Goal: Complete application form

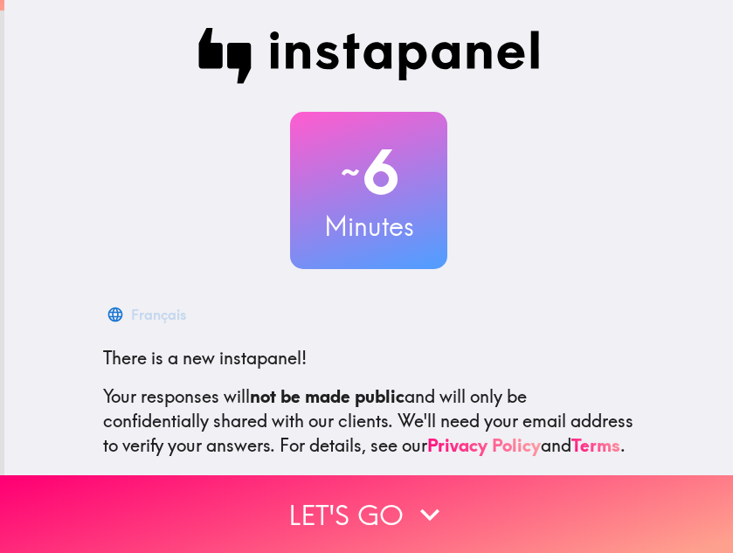
scroll to position [174, 0]
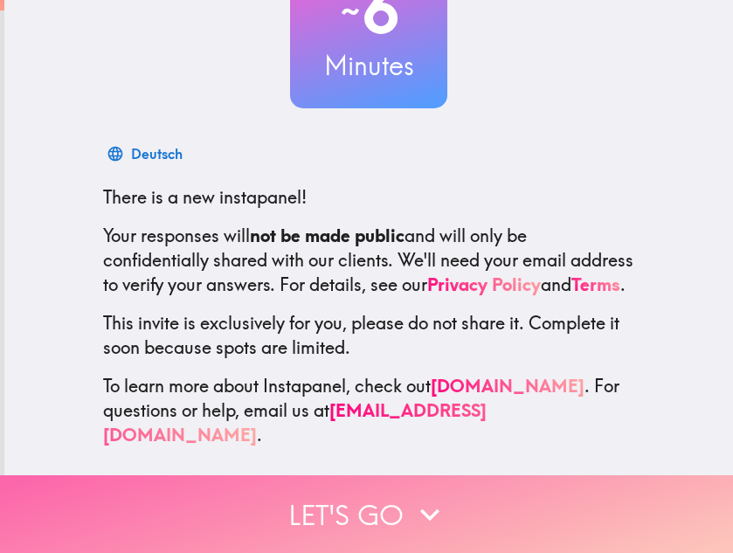
click at [358, 501] on button "Let's go" at bounding box center [366, 514] width 733 height 78
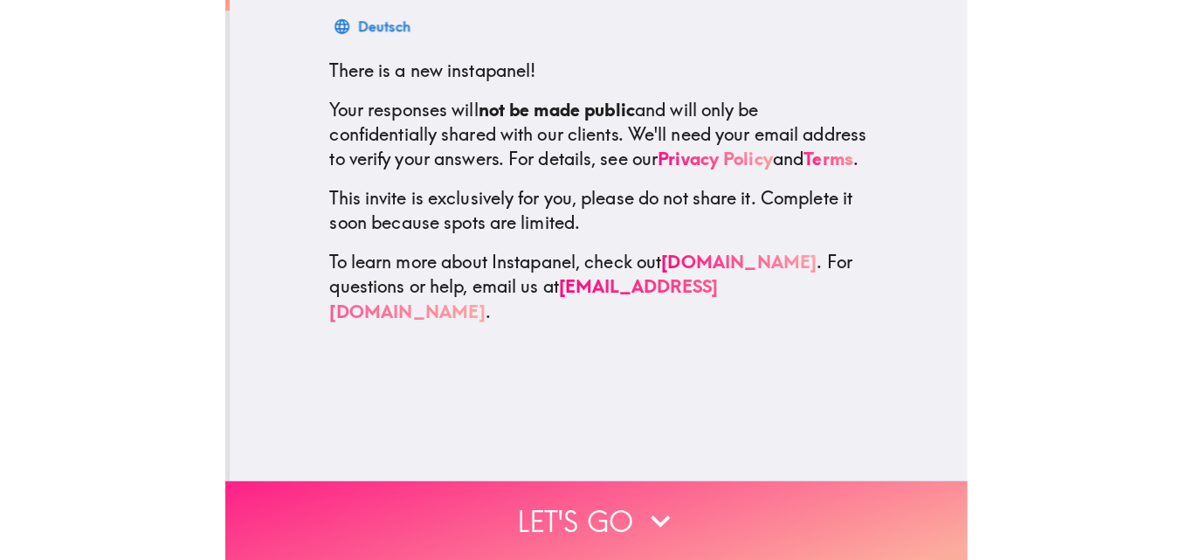
scroll to position [0, 0]
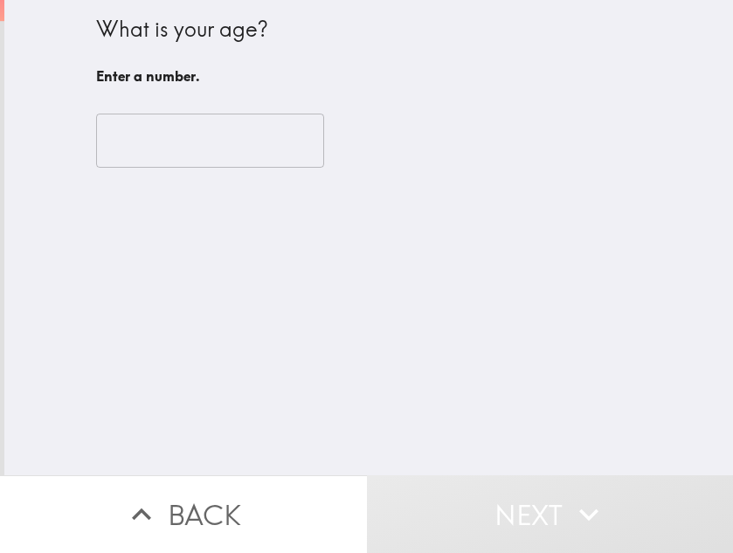
click at [139, 144] on input "number" at bounding box center [210, 141] width 228 height 54
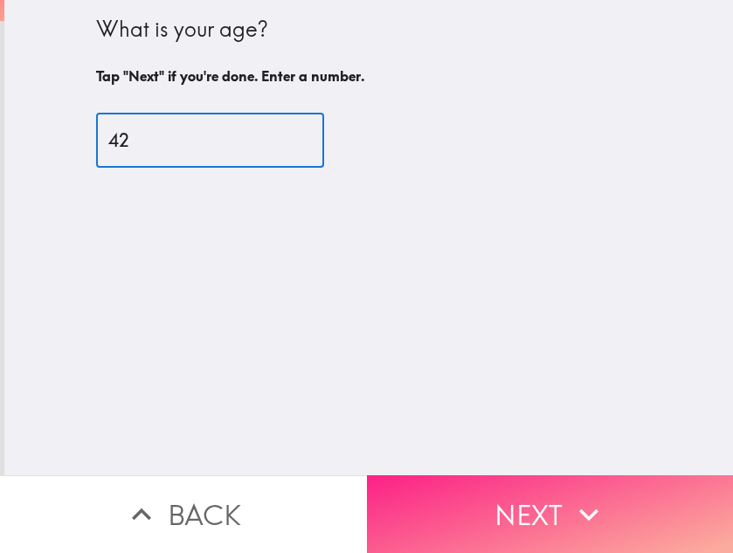
type input "42"
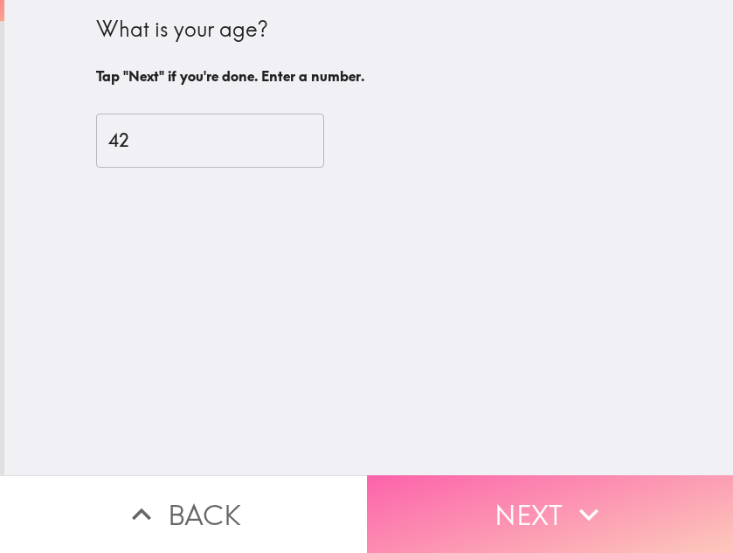
click at [521, 484] on button "Next" at bounding box center [550, 514] width 367 height 78
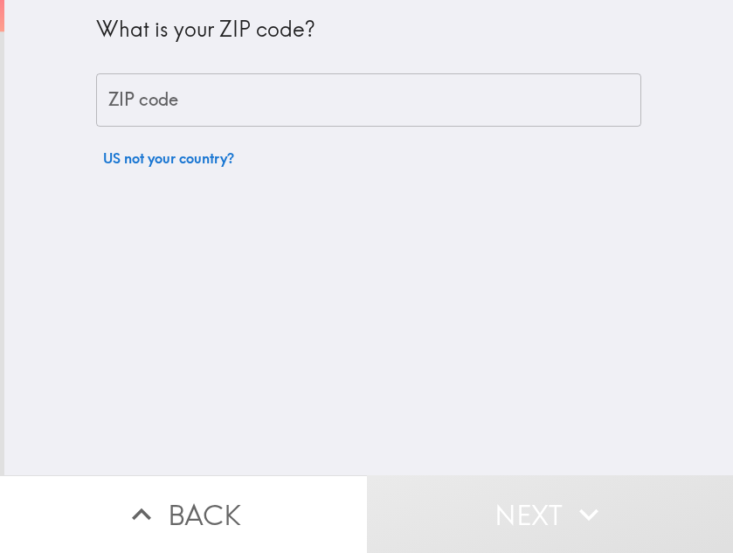
click at [171, 92] on input "ZIP code" at bounding box center [368, 100] width 545 height 54
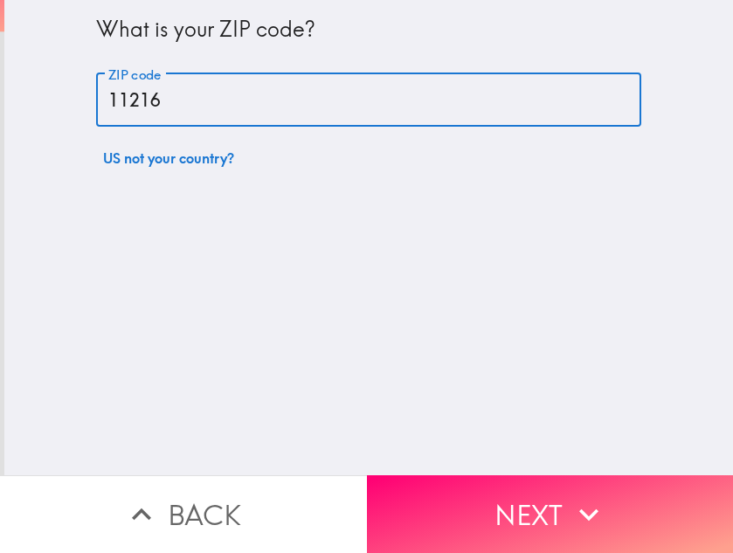
type input "11216"
click at [518, 508] on button "Next" at bounding box center [550, 514] width 367 height 78
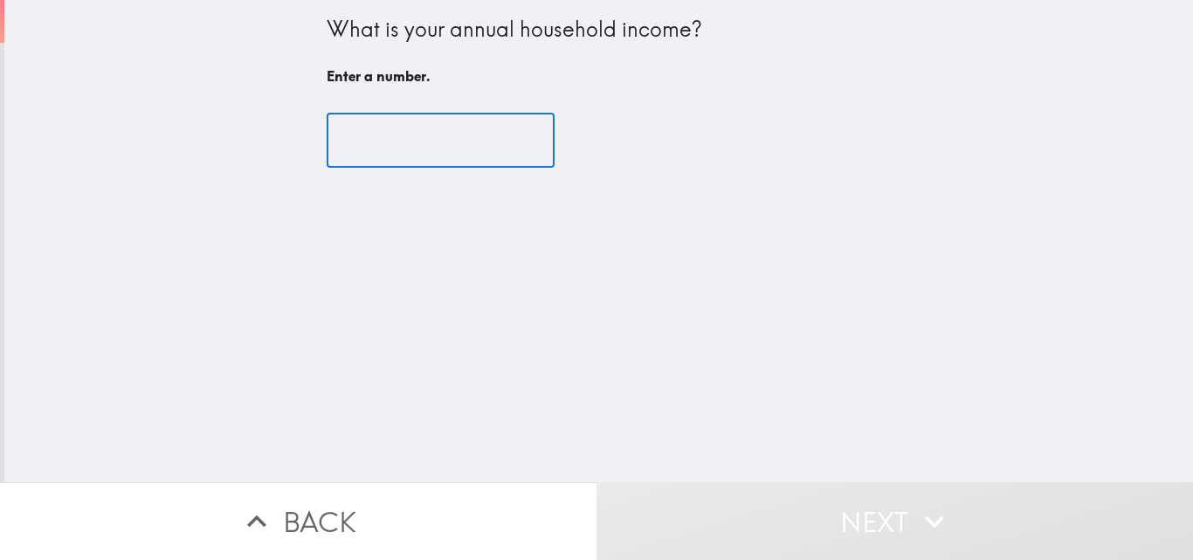
click at [364, 141] on input "number" at bounding box center [441, 141] width 228 height 54
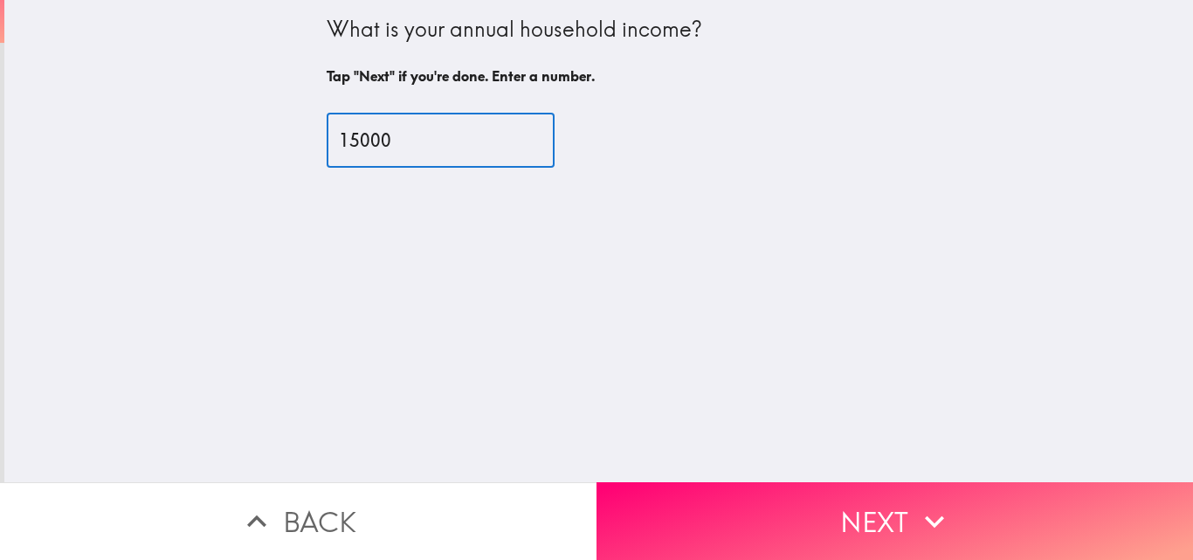
click at [379, 129] on input "15000" at bounding box center [441, 141] width 228 height 54
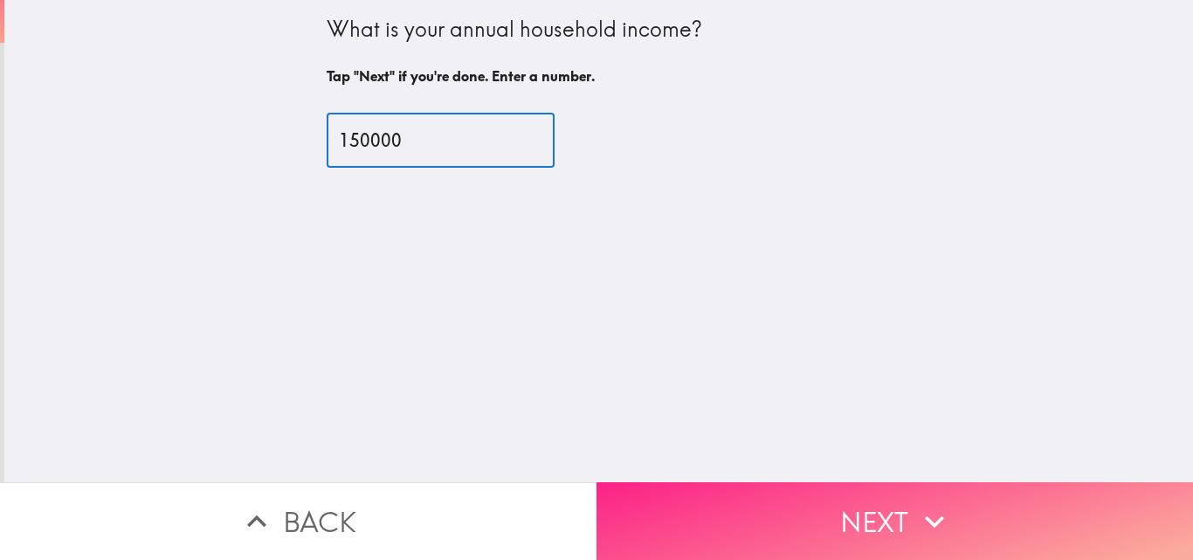
type input "150000"
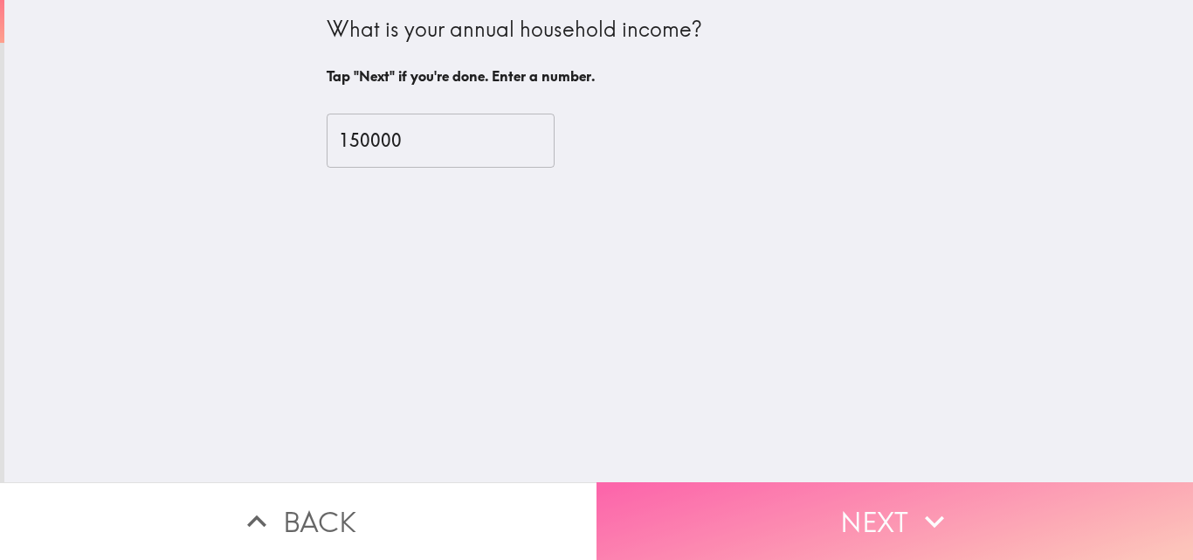
click at [732, 512] on button "Next" at bounding box center [895, 521] width 597 height 78
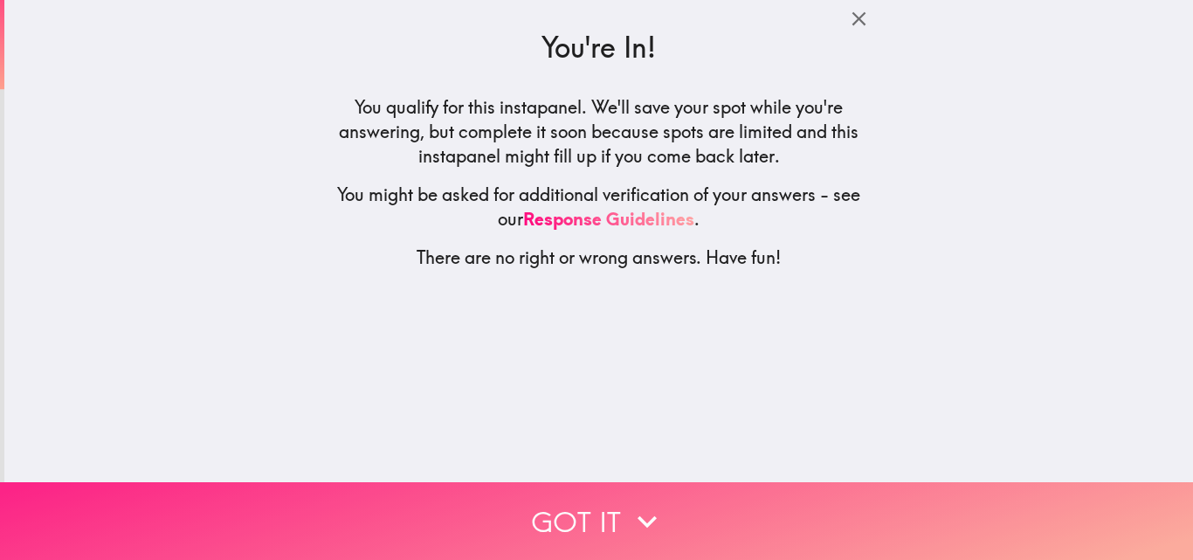
click at [583, 500] on button "Got it" at bounding box center [596, 521] width 1193 height 78
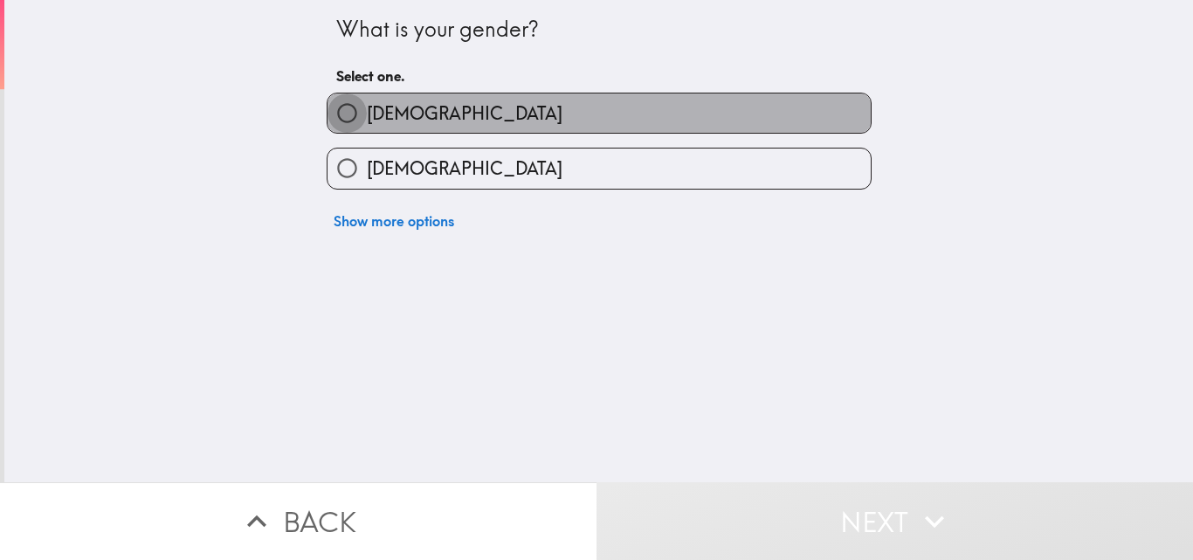
click at [333, 115] on input "[DEMOGRAPHIC_DATA]" at bounding box center [347, 112] width 39 height 39
radio input "true"
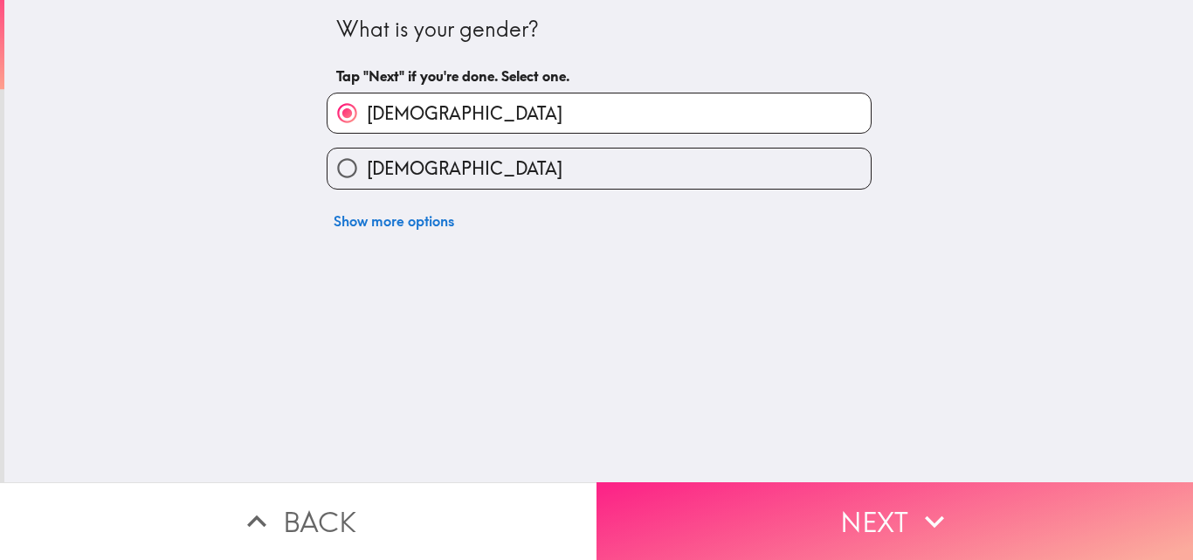
click at [732, 500] on button "Next" at bounding box center [895, 521] width 597 height 78
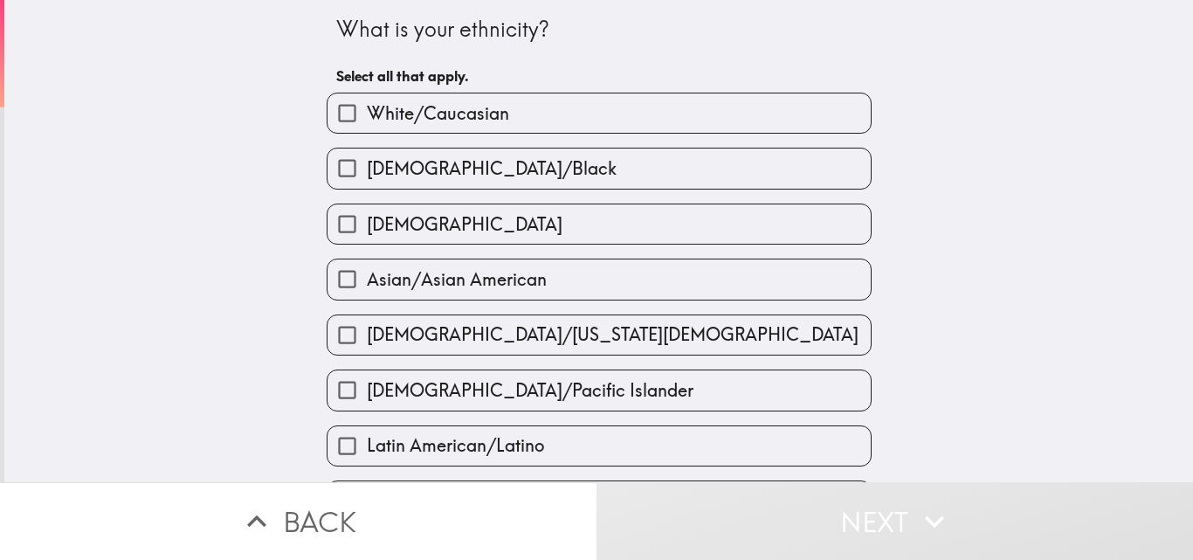
click at [450, 121] on span "White/Caucasian" at bounding box center [438, 113] width 142 height 24
click at [367, 121] on input "White/Caucasian" at bounding box center [347, 112] width 39 height 39
checkbox input "true"
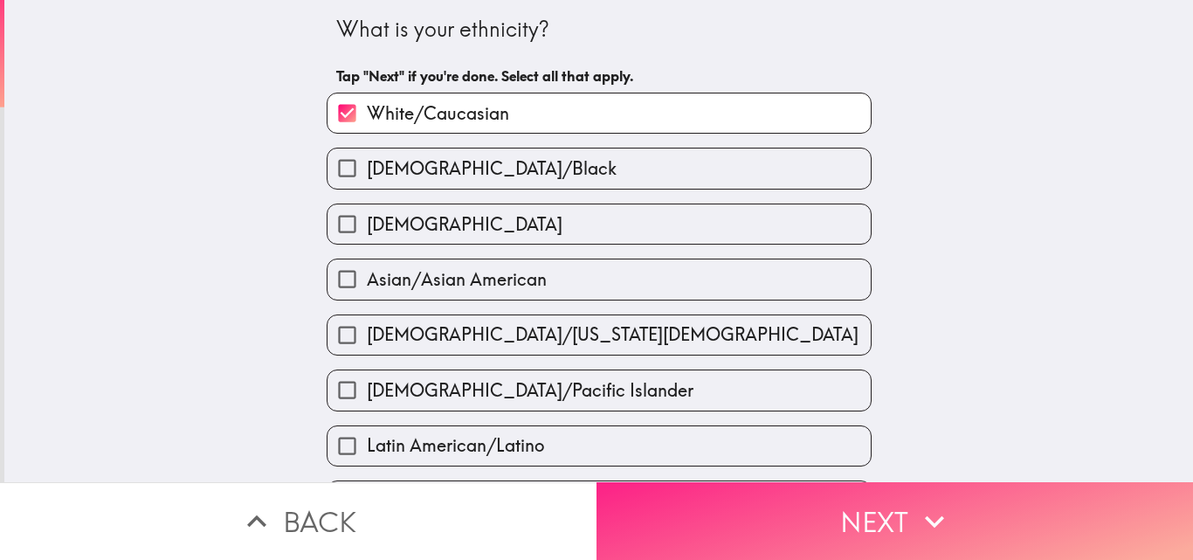
click at [732, 493] on button "Next" at bounding box center [895, 521] width 597 height 78
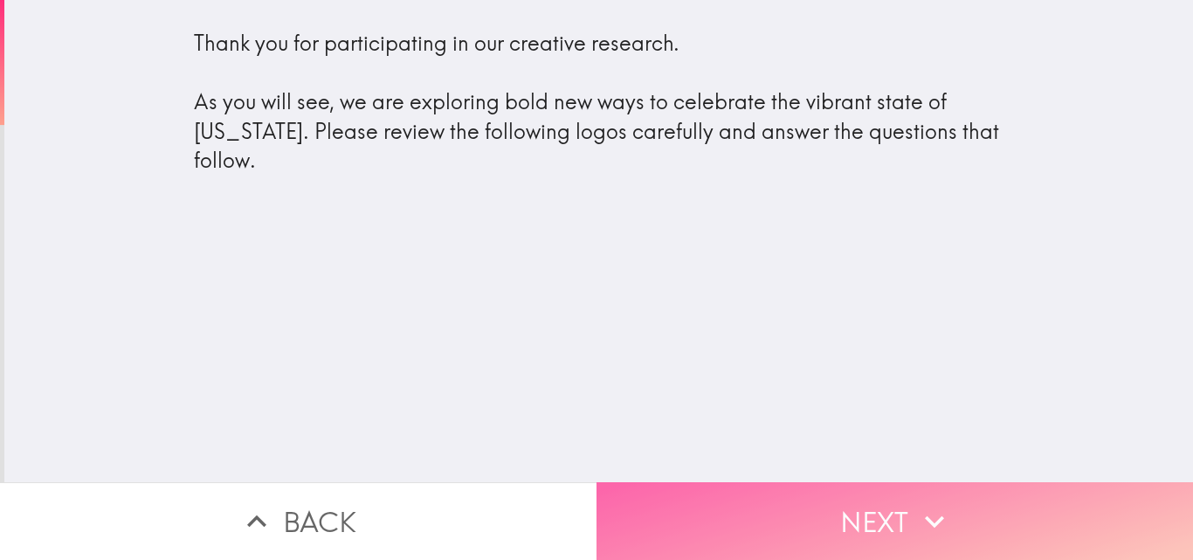
click at [732, 513] on button "Next" at bounding box center [895, 521] width 597 height 78
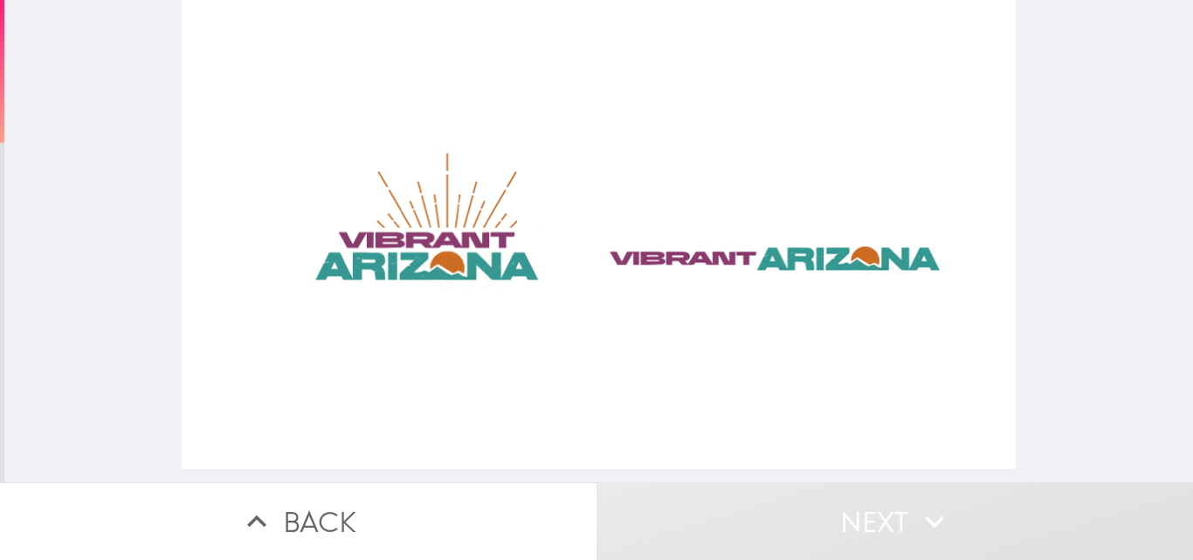
click at [411, 256] on div at bounding box center [599, 234] width 834 height 469
click at [407, 258] on div at bounding box center [599, 234] width 834 height 469
drag, startPoint x: 674, startPoint y: 254, endPoint x: 835, endPoint y: 247, distance: 160.9
click at [732, 240] on div at bounding box center [599, 234] width 834 height 469
drag, startPoint x: 929, startPoint y: 258, endPoint x: 698, endPoint y: 251, distance: 230.7
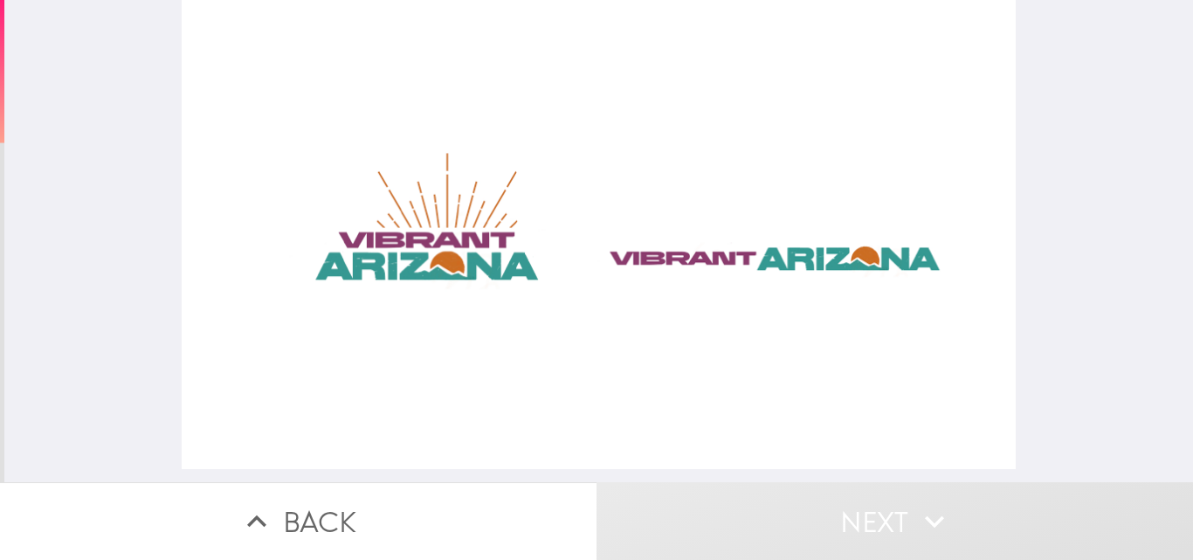
click at [725, 251] on div at bounding box center [599, 234] width 834 height 469
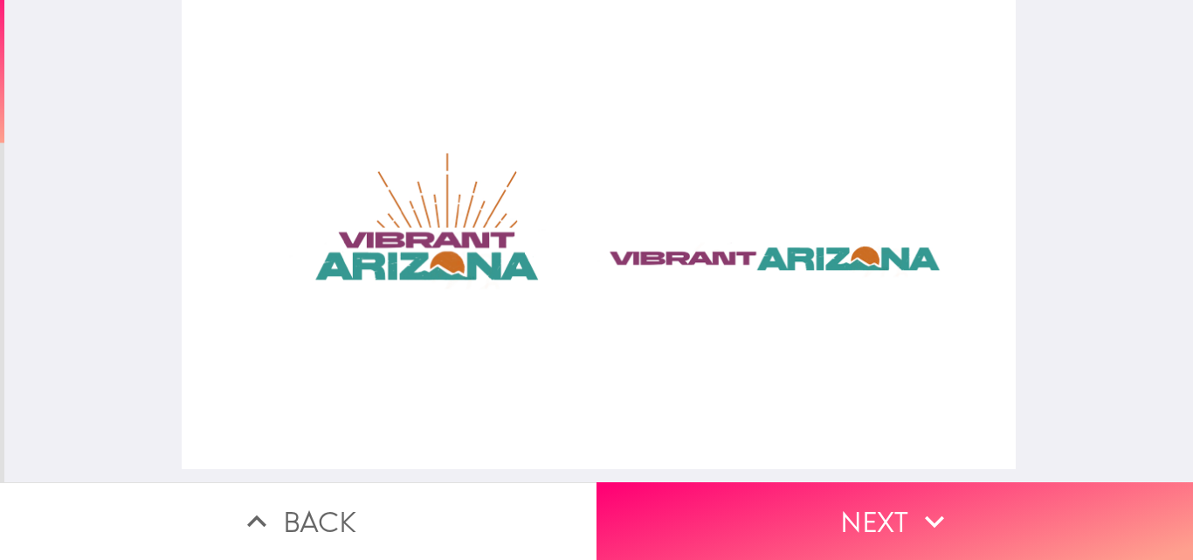
click at [410, 249] on div at bounding box center [599, 234] width 834 height 469
click at [439, 246] on div at bounding box center [599, 234] width 834 height 469
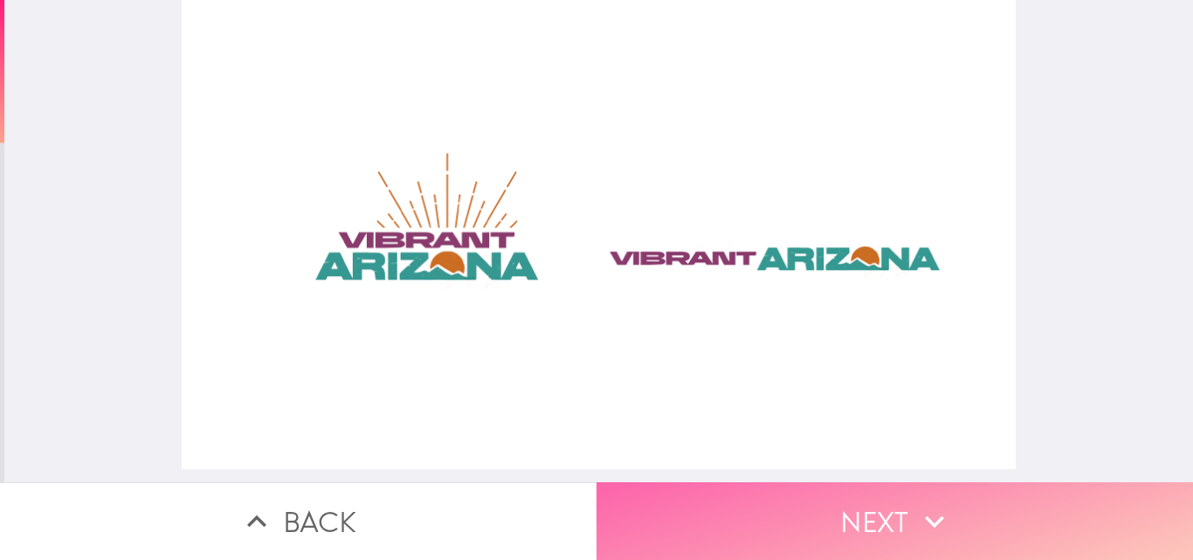
click at [732, 499] on button "Next" at bounding box center [895, 521] width 597 height 78
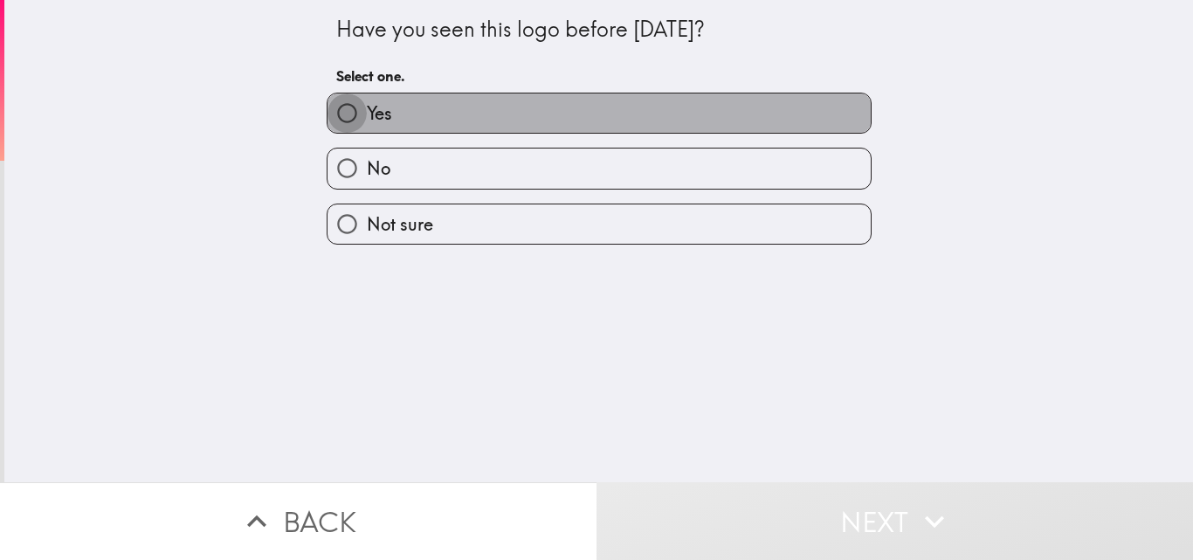
click at [334, 114] on input "Yes" at bounding box center [347, 112] width 39 height 39
radio input "true"
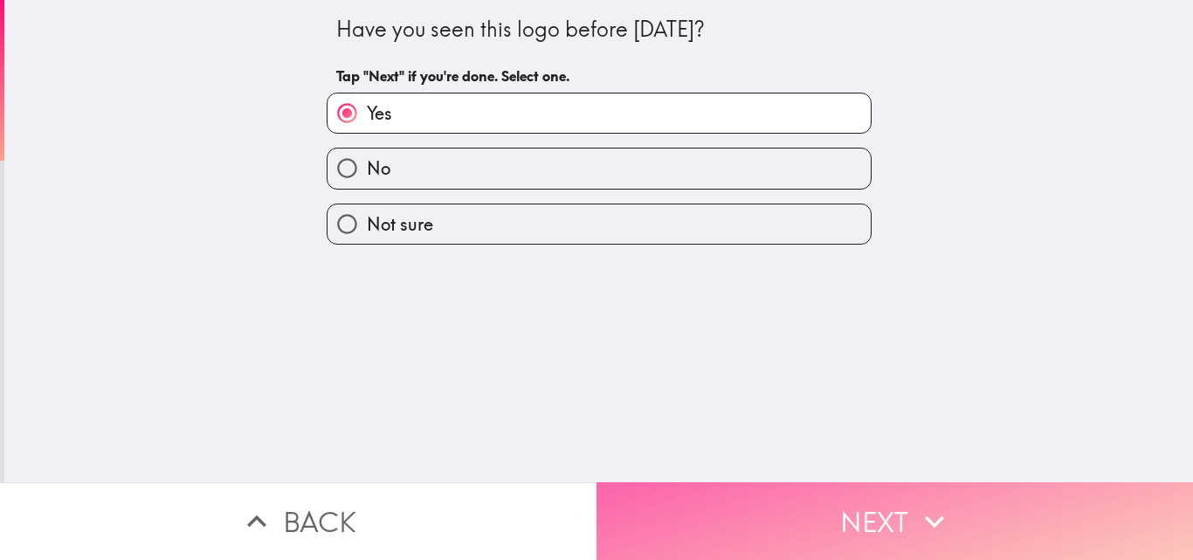
click at [732, 502] on icon "button" at bounding box center [935, 521] width 38 height 38
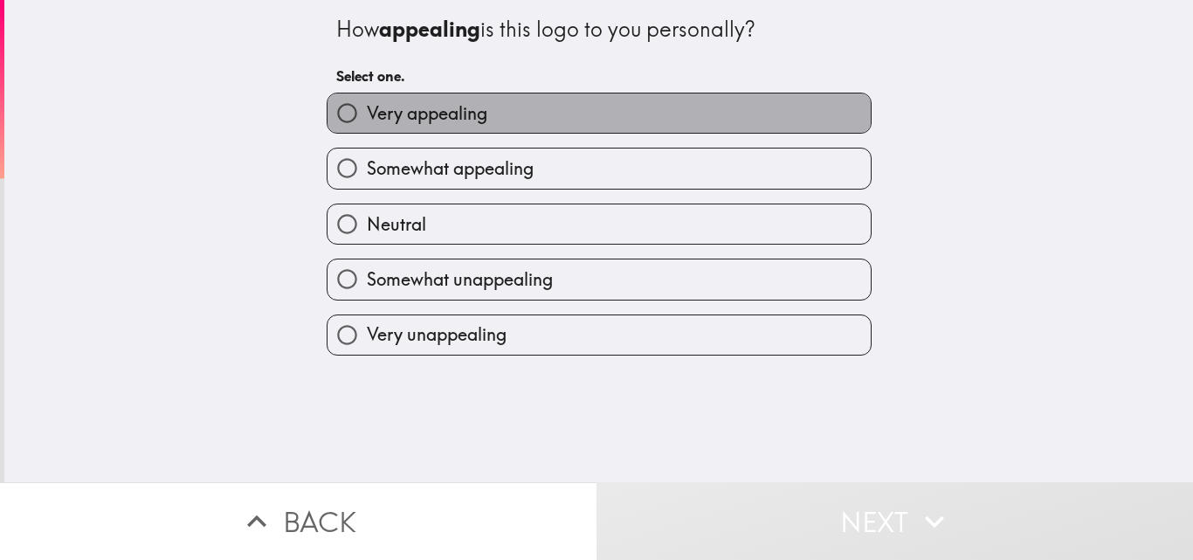
click at [508, 107] on label "Very appealing" at bounding box center [599, 112] width 543 height 39
click at [367, 107] on input "Very appealing" at bounding box center [347, 112] width 39 height 39
radio input "true"
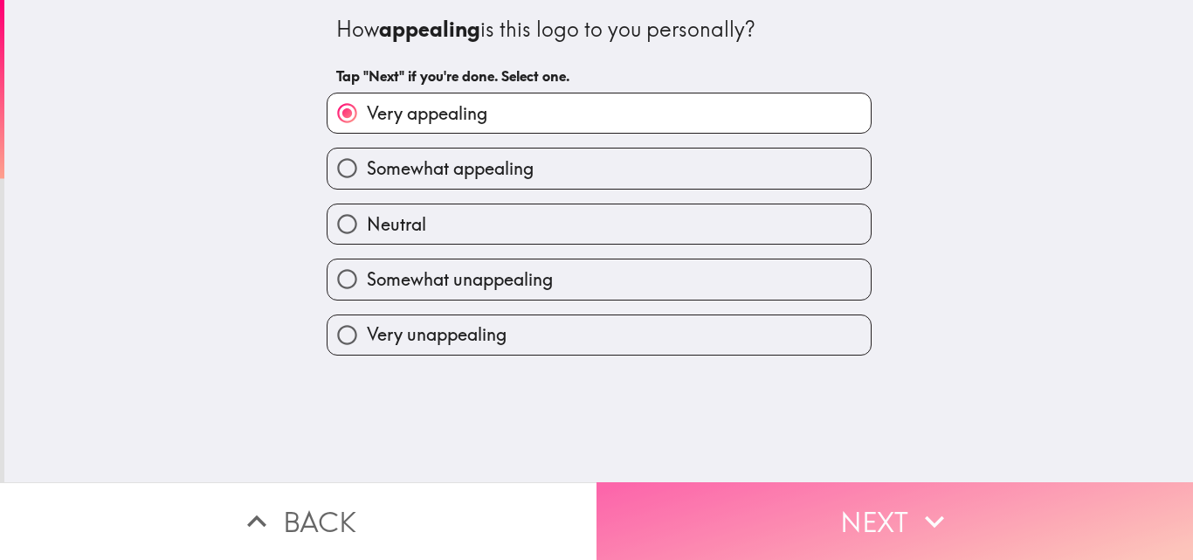
click at [732, 517] on button "Next" at bounding box center [895, 521] width 597 height 78
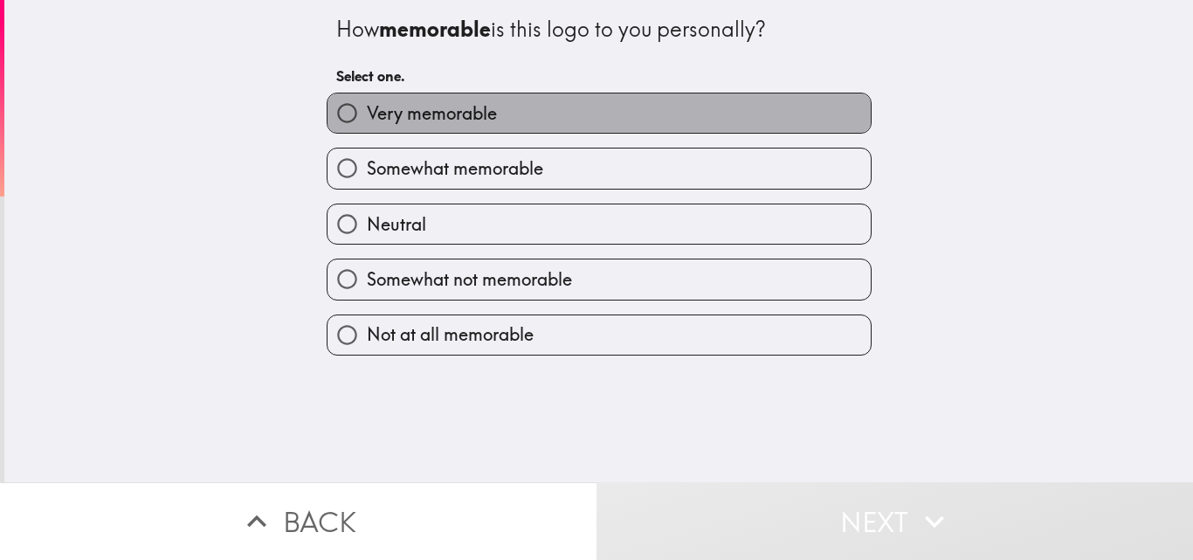
click at [520, 113] on label "Very memorable" at bounding box center [599, 112] width 543 height 39
click at [367, 113] on input "Very memorable" at bounding box center [347, 112] width 39 height 39
radio input "true"
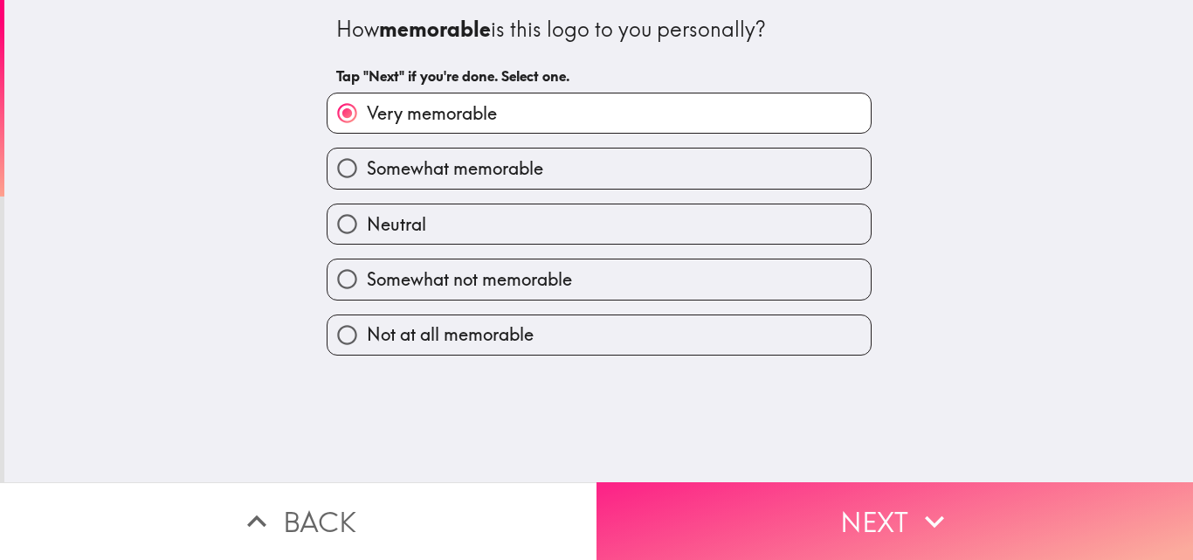
click at [732, 514] on button "Next" at bounding box center [895, 521] width 597 height 78
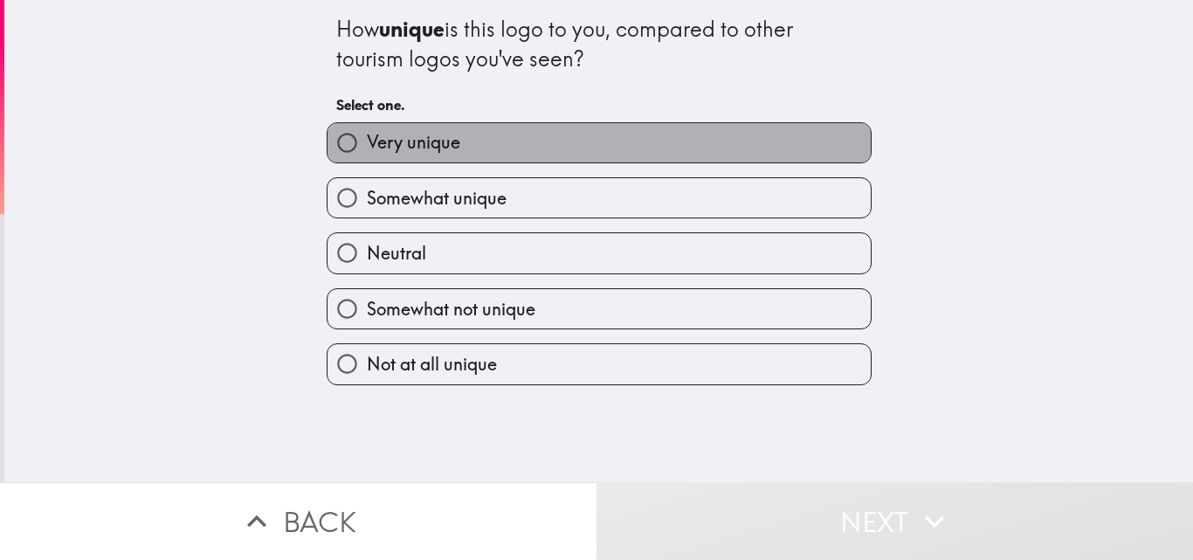
click at [467, 152] on label "Very unique" at bounding box center [599, 142] width 543 height 39
click at [367, 152] on input "Very unique" at bounding box center [347, 142] width 39 height 39
radio input "true"
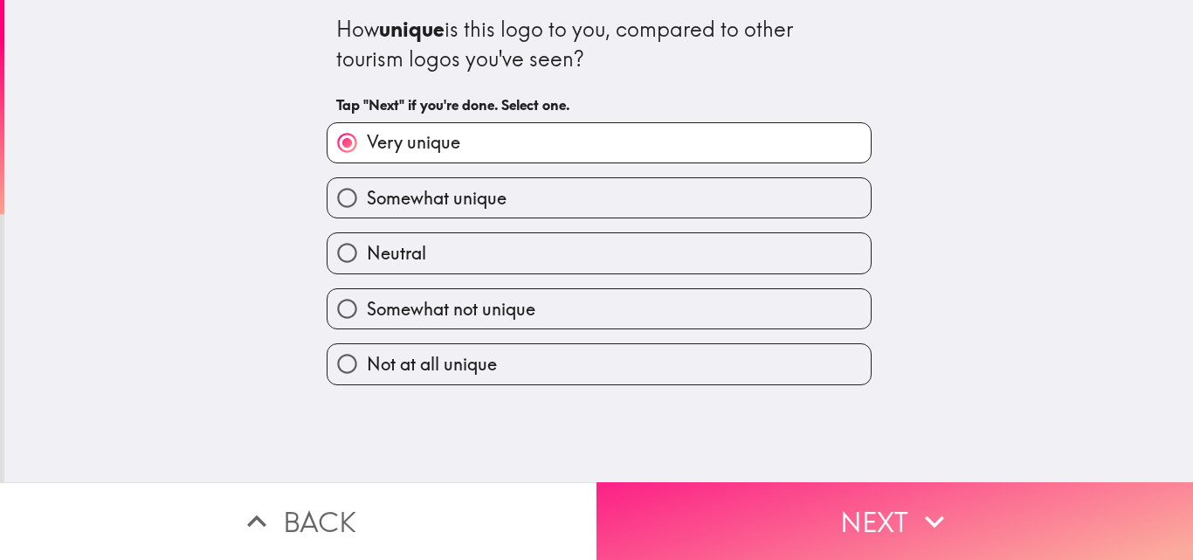
click at [732, 515] on button "Next" at bounding box center [895, 521] width 597 height 78
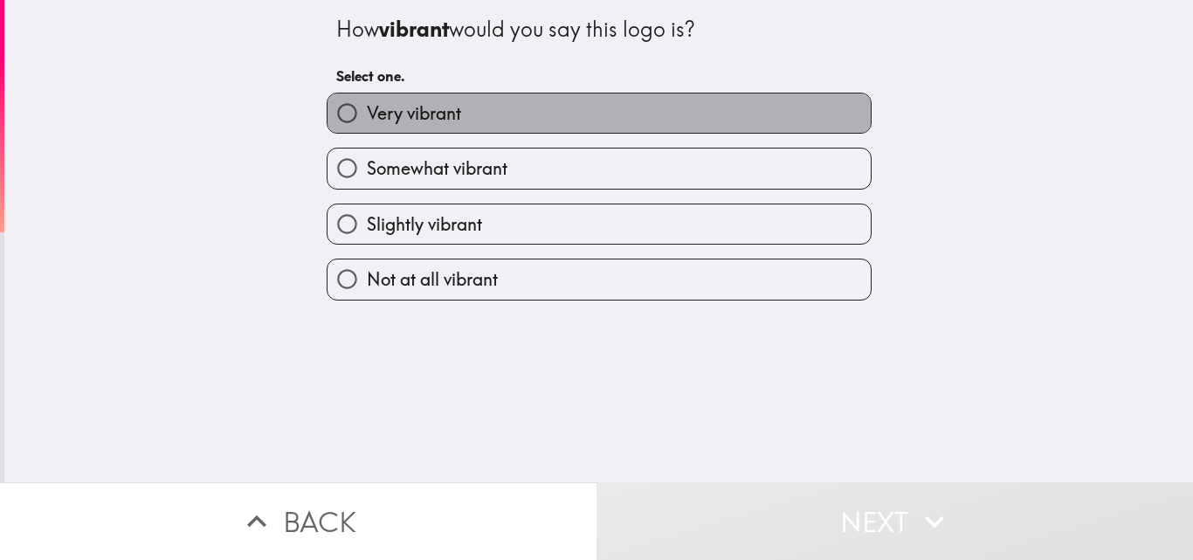
click at [452, 117] on label "Very vibrant" at bounding box center [599, 112] width 543 height 39
click at [367, 117] on input "Very vibrant" at bounding box center [347, 112] width 39 height 39
radio input "true"
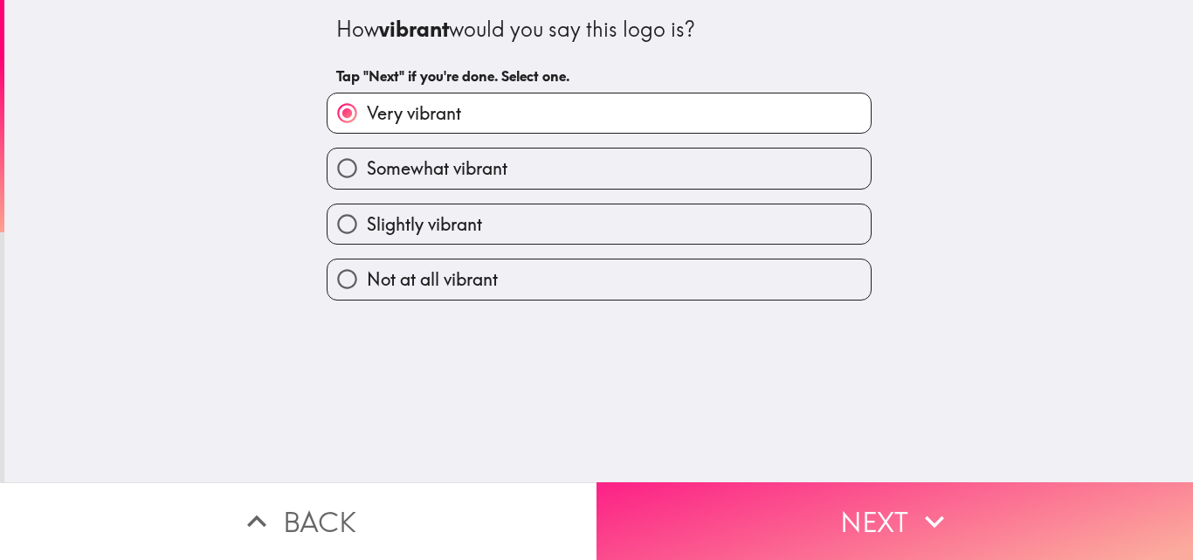
click at [732, 502] on button "Next" at bounding box center [895, 521] width 597 height 78
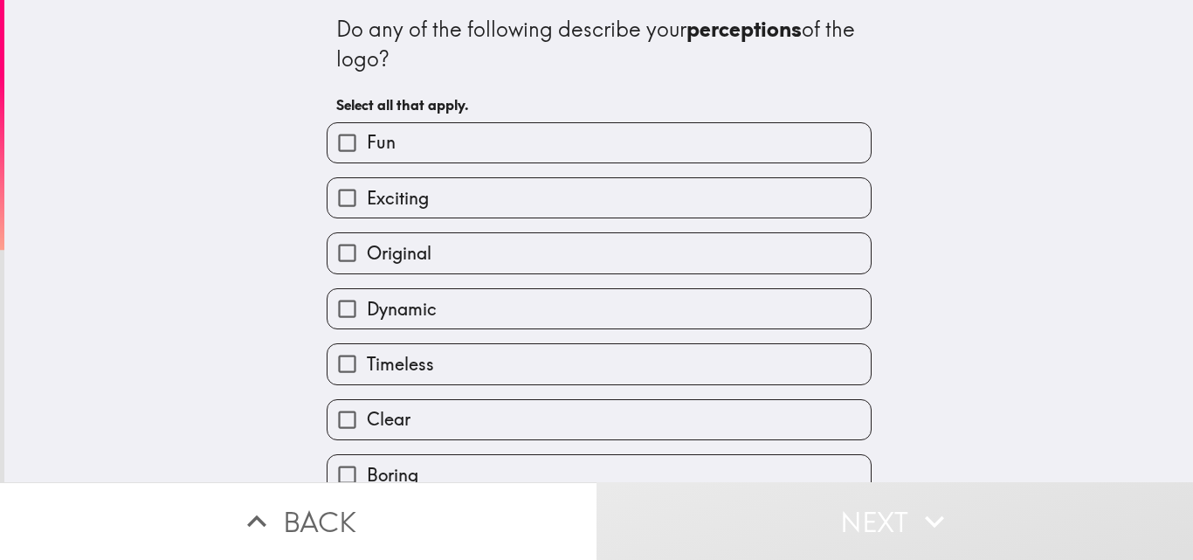
click at [510, 190] on label "Exciting" at bounding box center [599, 197] width 543 height 39
click at [367, 190] on input "Exciting" at bounding box center [347, 197] width 39 height 39
checkbox input "true"
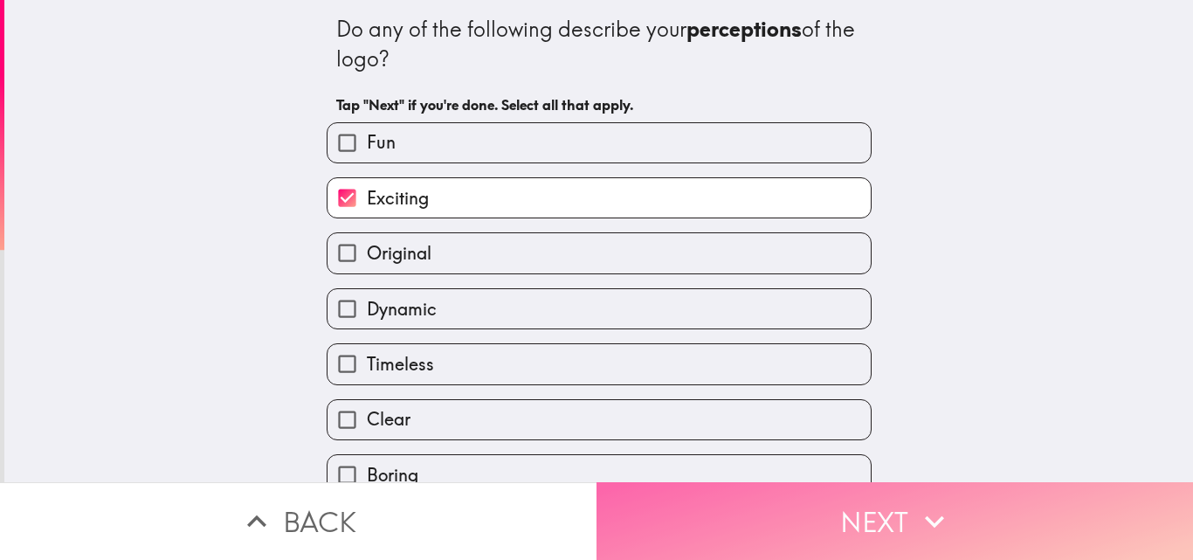
click at [732, 512] on button "Next" at bounding box center [895, 521] width 597 height 78
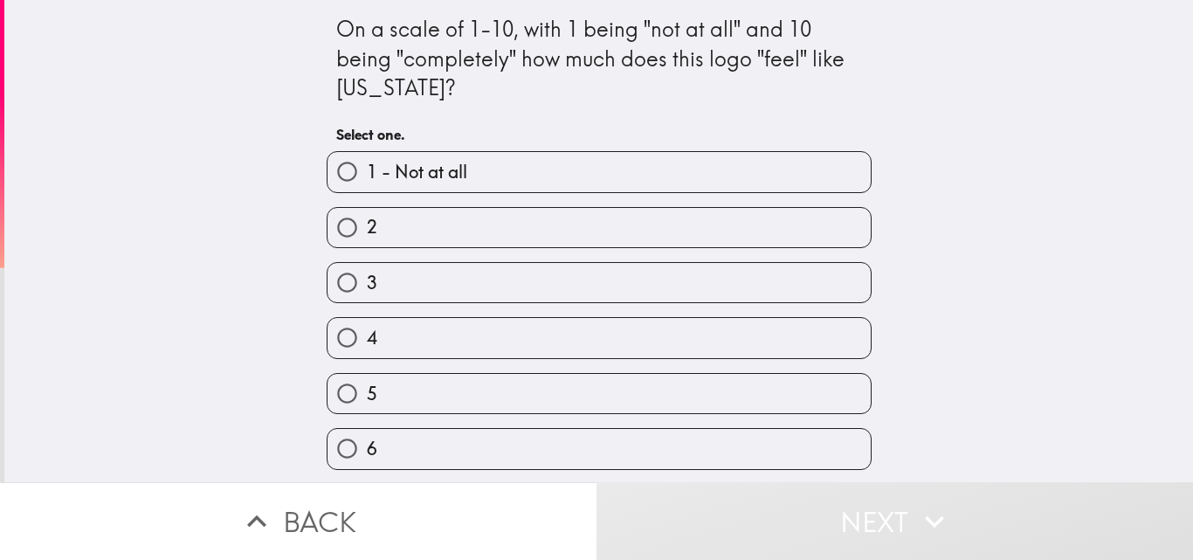
scroll to position [222, 0]
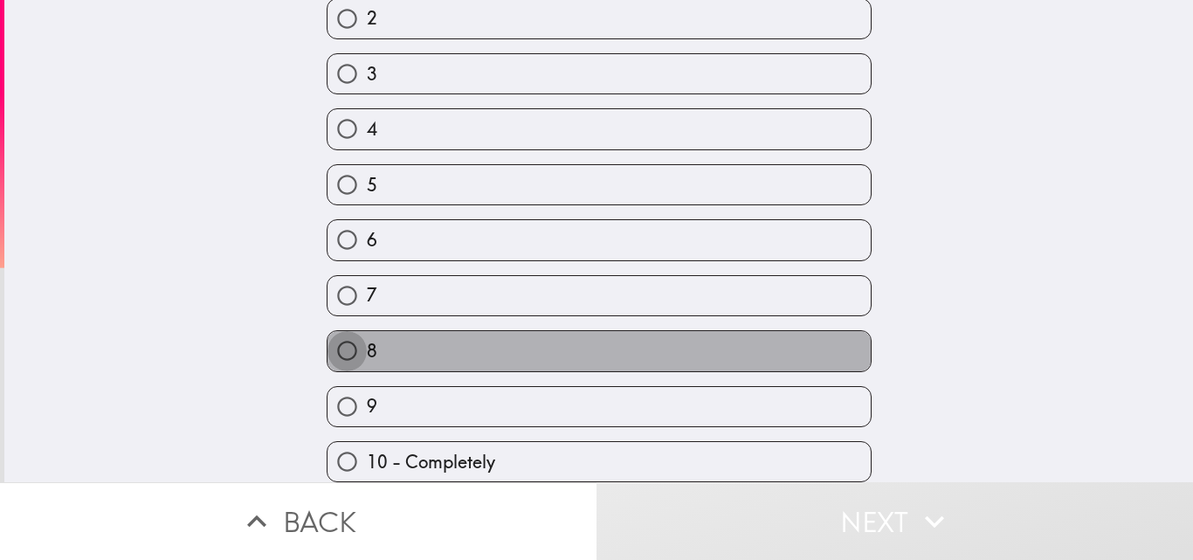
click at [329, 332] on input "8" at bounding box center [347, 350] width 39 height 39
radio input "true"
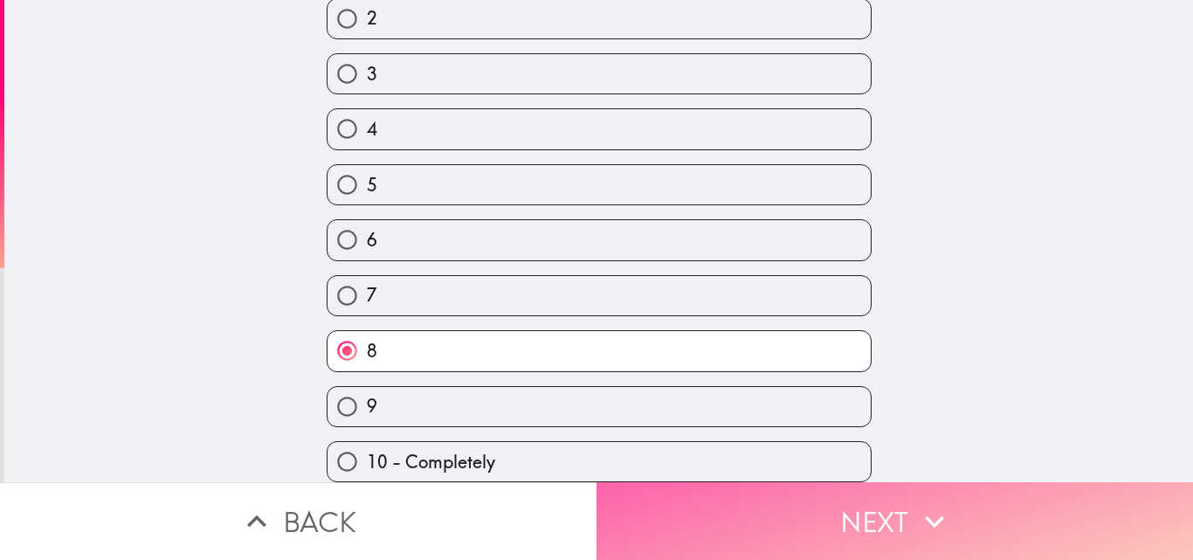
click at [732, 504] on button "Next" at bounding box center [895, 521] width 597 height 78
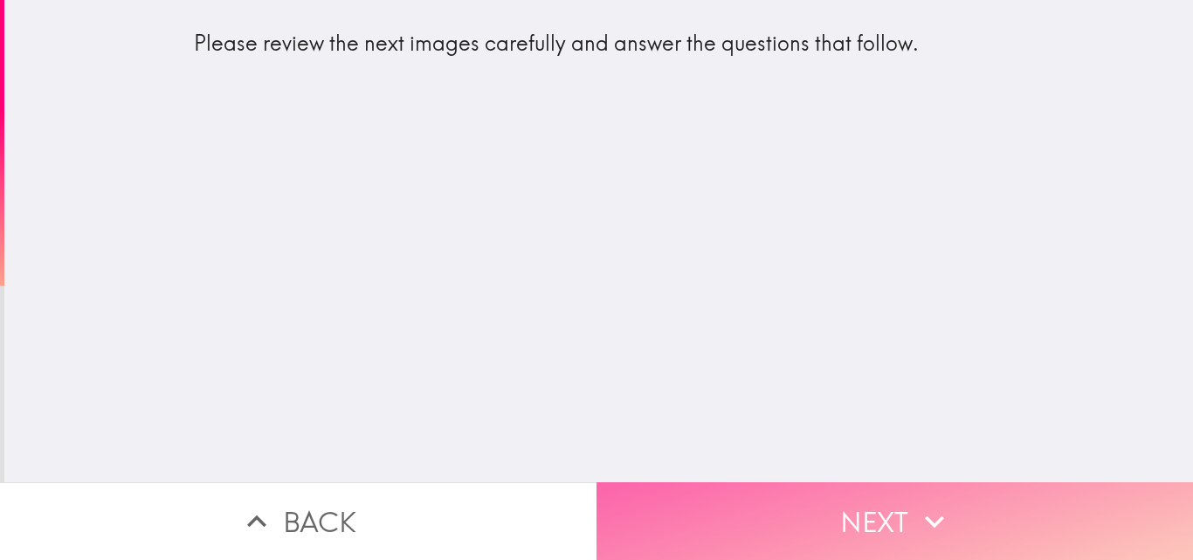
click at [732, 512] on button "Next" at bounding box center [895, 521] width 597 height 78
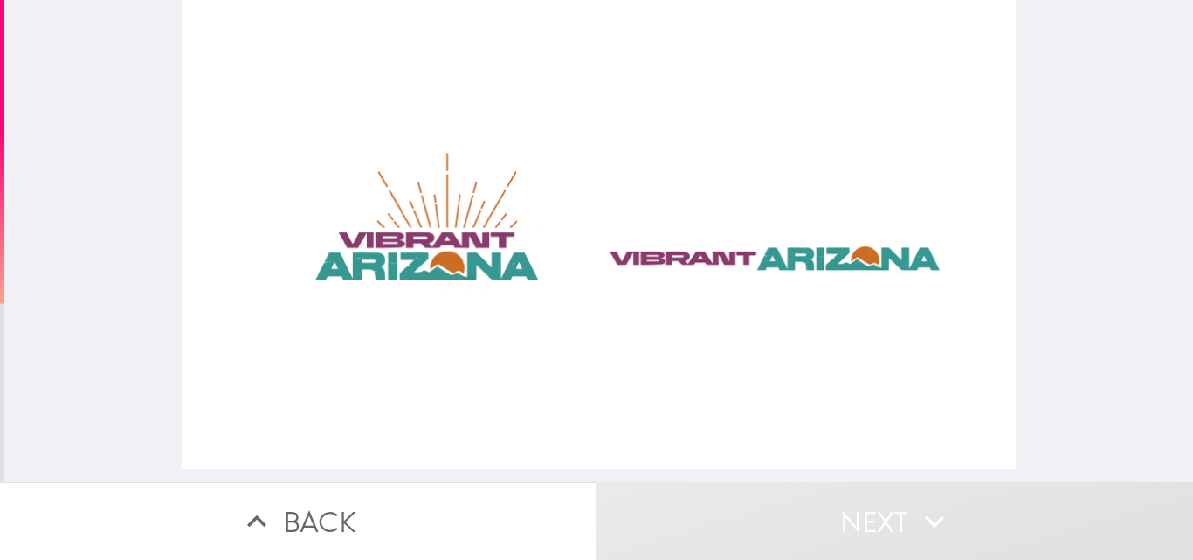
click at [443, 257] on div at bounding box center [599, 234] width 834 height 469
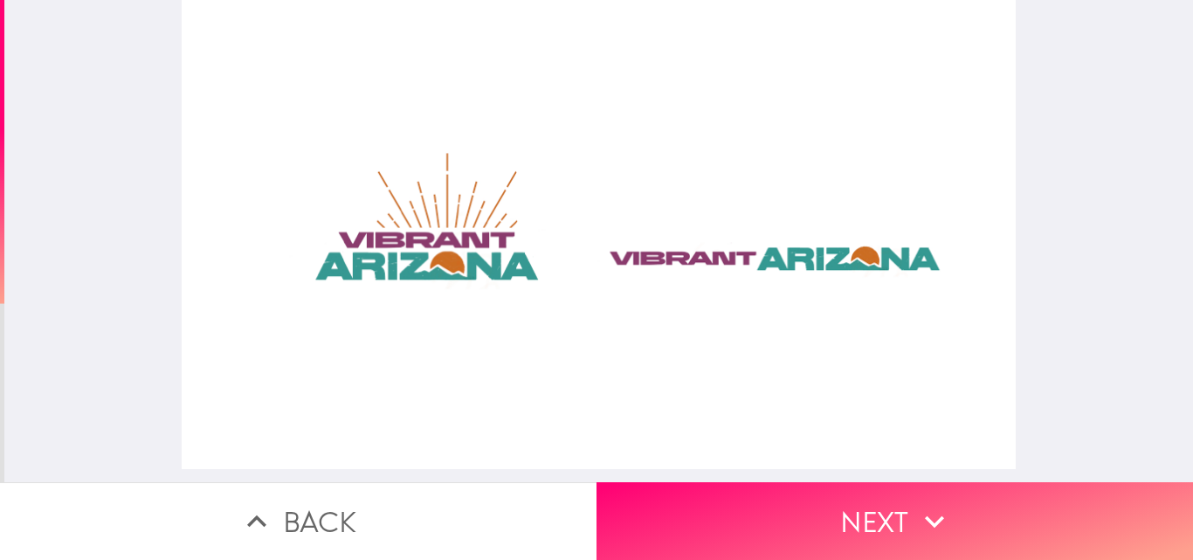
click at [439, 259] on div at bounding box center [599, 234] width 834 height 469
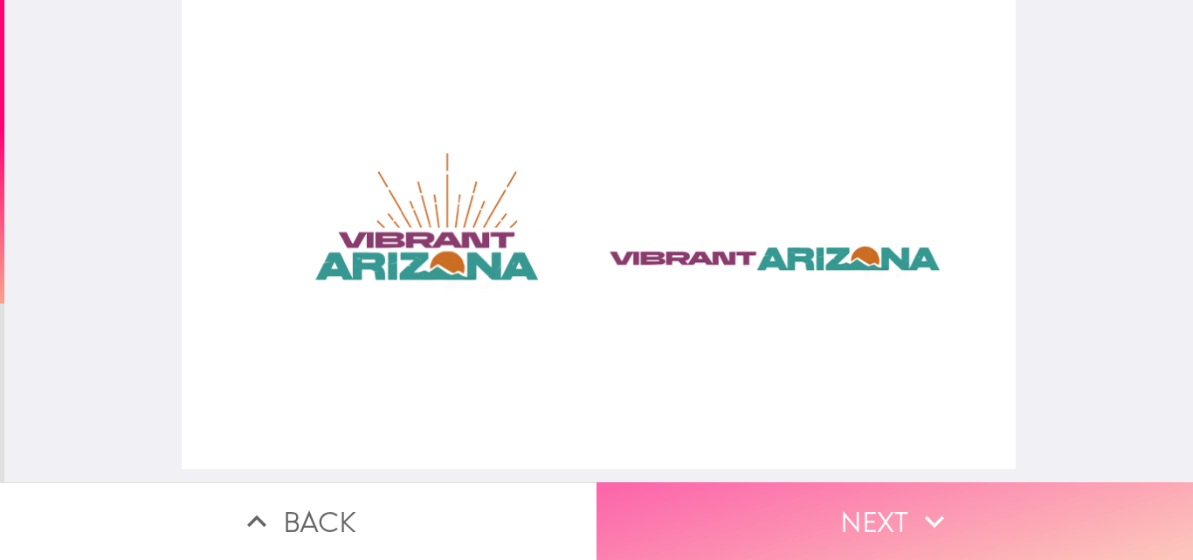
click at [732, 508] on button "Next" at bounding box center [895, 521] width 597 height 78
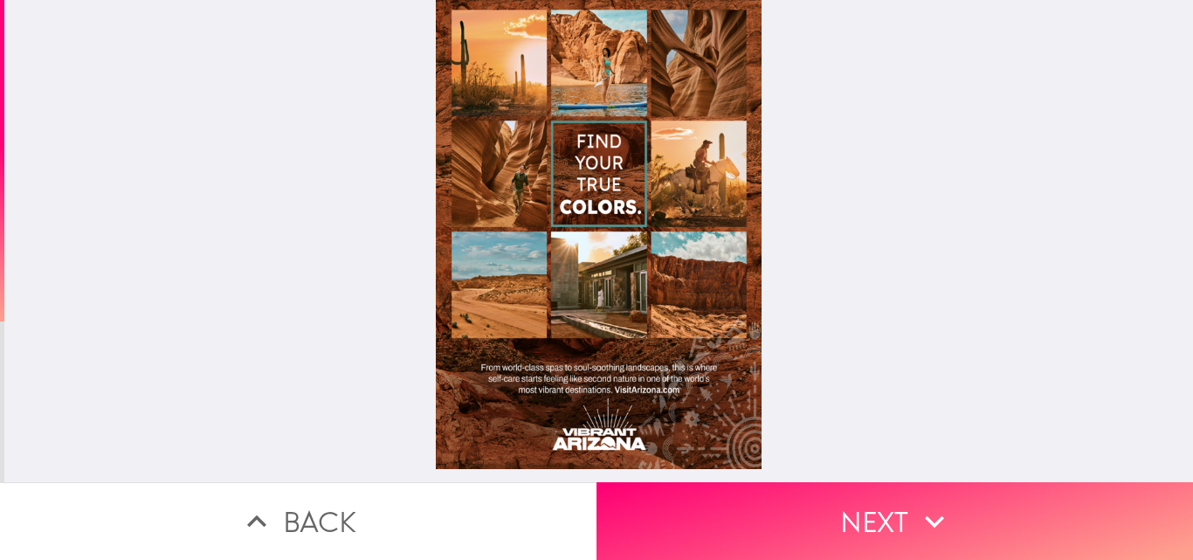
drag, startPoint x: 589, startPoint y: 416, endPoint x: 604, endPoint y: 275, distance: 141.4
click at [604, 275] on div at bounding box center [599, 234] width 327 height 469
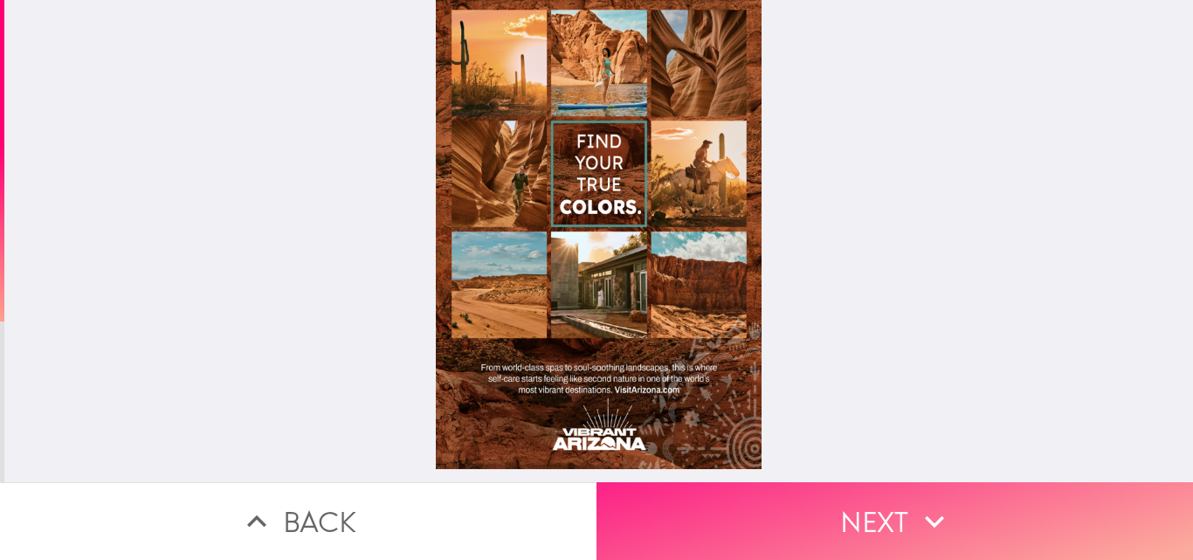
click at [732, 509] on button "Next" at bounding box center [895, 521] width 597 height 78
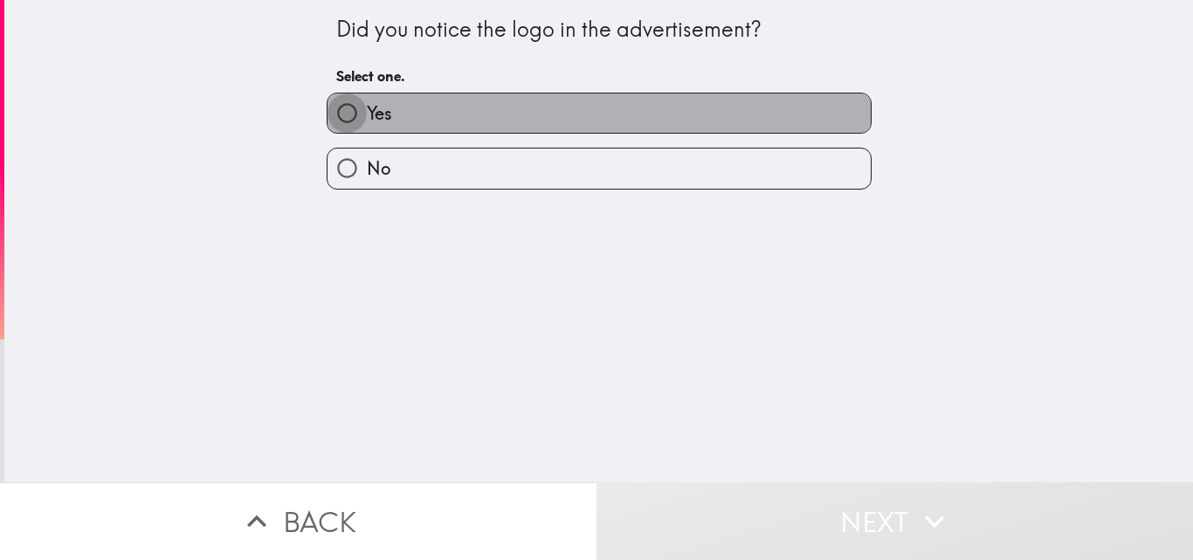
drag, startPoint x: 336, startPoint y: 115, endPoint x: 346, endPoint y: 108, distance: 11.9
click at [346, 109] on input "Yes" at bounding box center [347, 112] width 39 height 39
radio input "true"
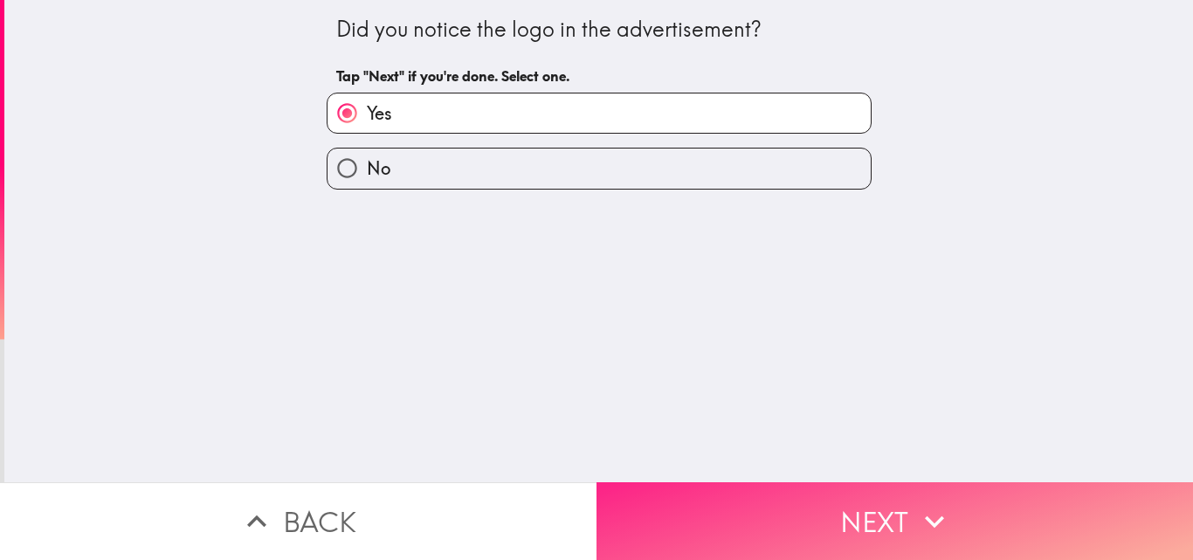
click at [732, 492] on button "Next" at bounding box center [895, 521] width 597 height 78
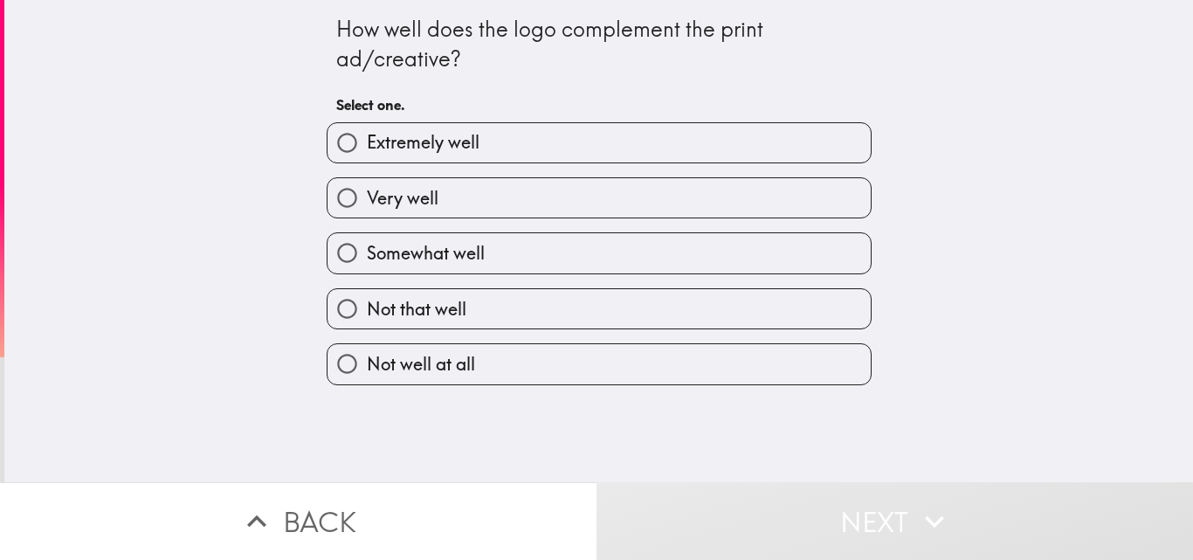
click at [415, 197] on span "Very well" at bounding box center [403, 198] width 72 height 24
click at [367, 197] on input "Very well" at bounding box center [347, 197] width 39 height 39
radio input "true"
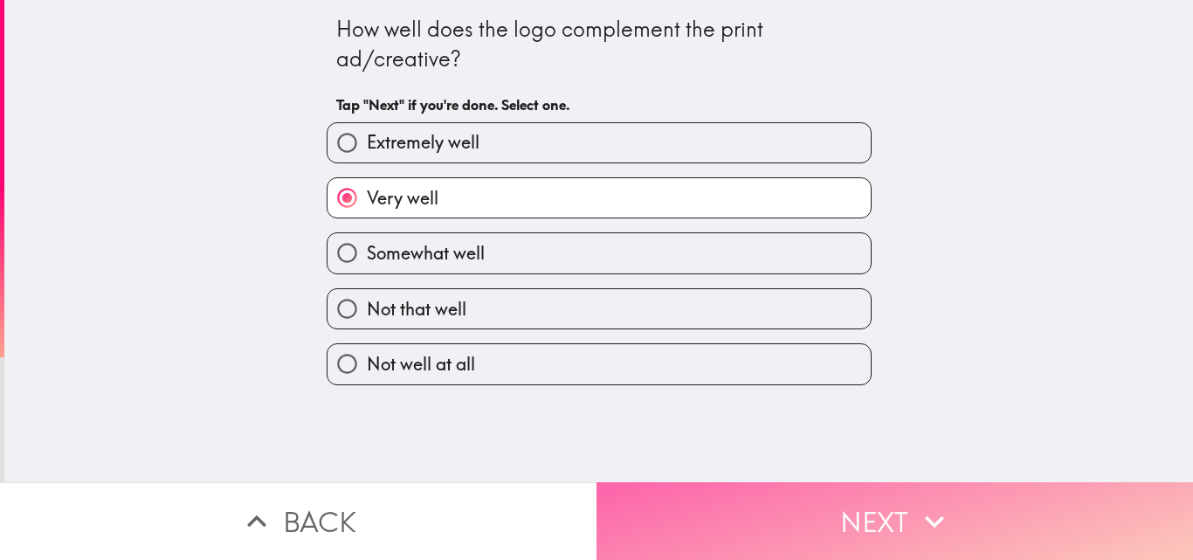
click at [732, 516] on button "Next" at bounding box center [895, 521] width 597 height 78
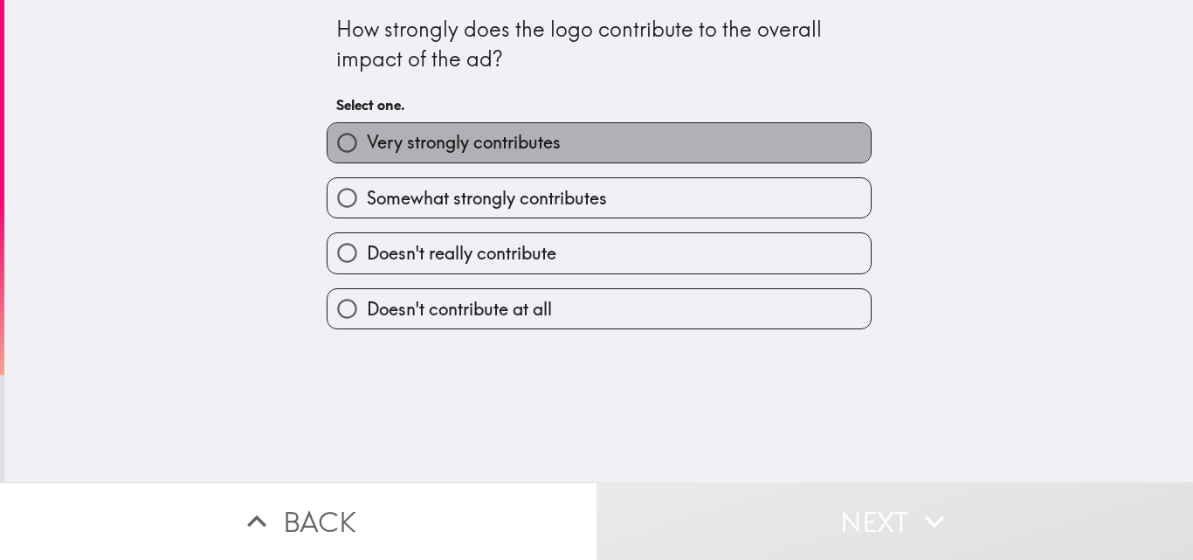
click at [434, 139] on span "Very strongly contributes" at bounding box center [464, 142] width 194 height 24
click at [367, 139] on input "Very strongly contributes" at bounding box center [347, 142] width 39 height 39
radio input "true"
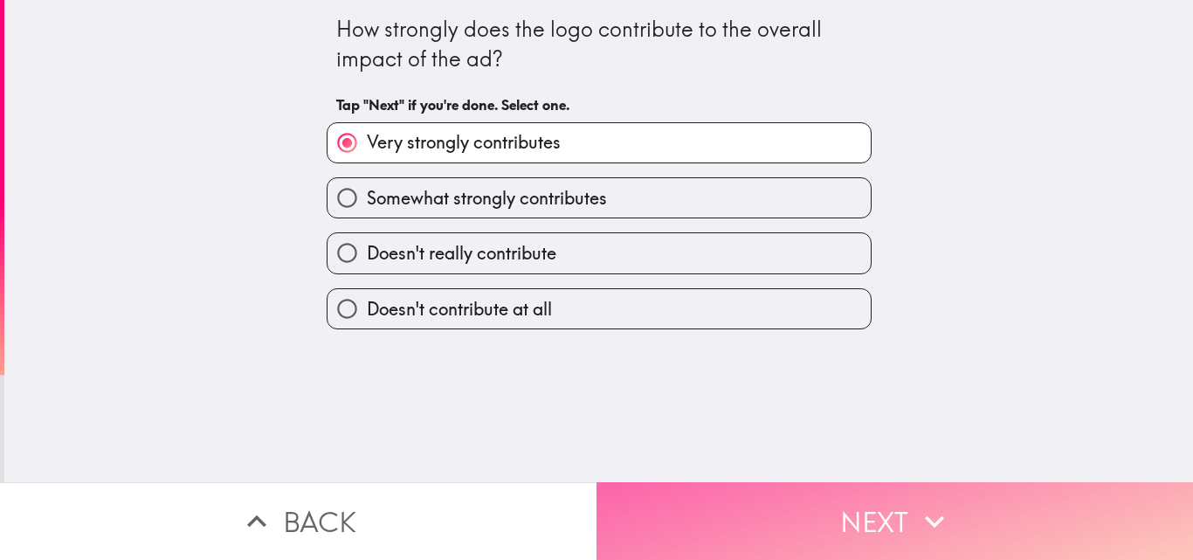
click at [732, 497] on button "Next" at bounding box center [895, 521] width 597 height 78
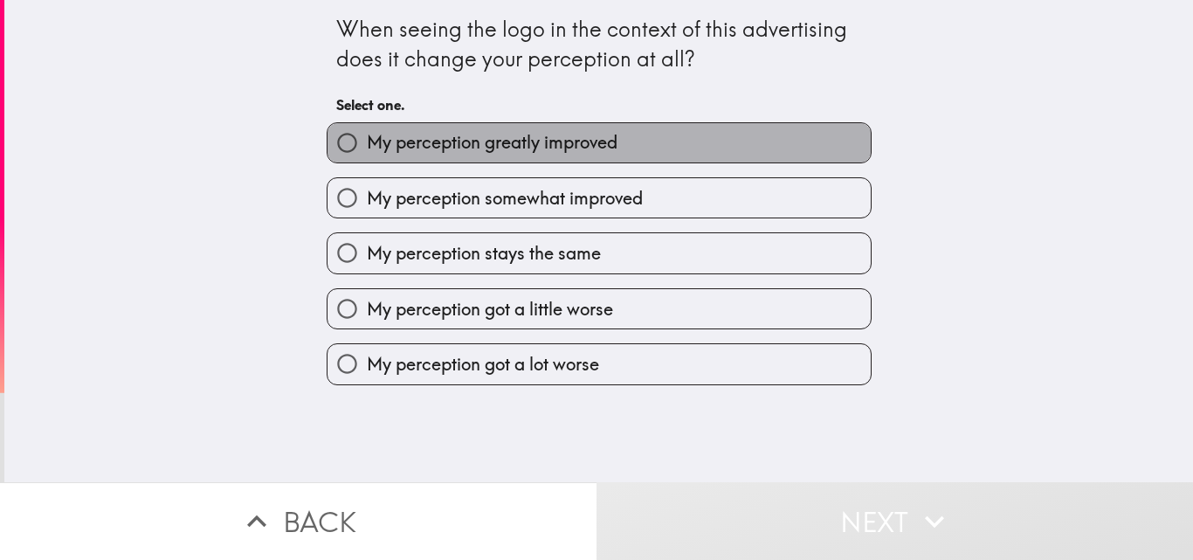
click at [367, 137] on span "My perception greatly improved" at bounding box center [492, 142] width 251 height 24
click at [361, 137] on input "My perception greatly improved" at bounding box center [347, 142] width 39 height 39
radio input "true"
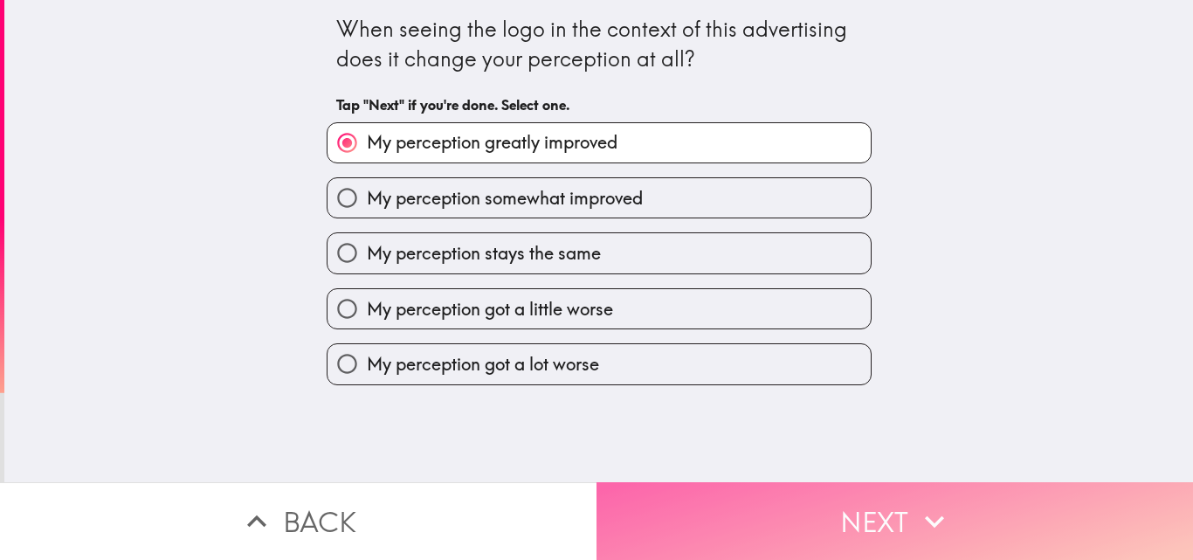
click at [732, 512] on button "Next" at bounding box center [895, 521] width 597 height 78
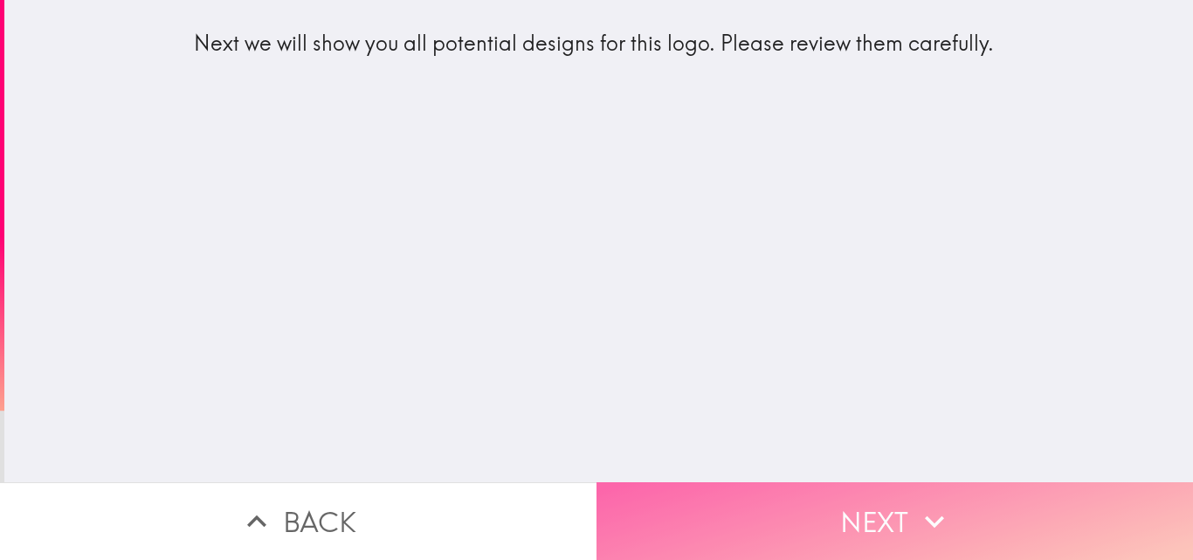
click at [732, 503] on button "Next" at bounding box center [895, 521] width 597 height 78
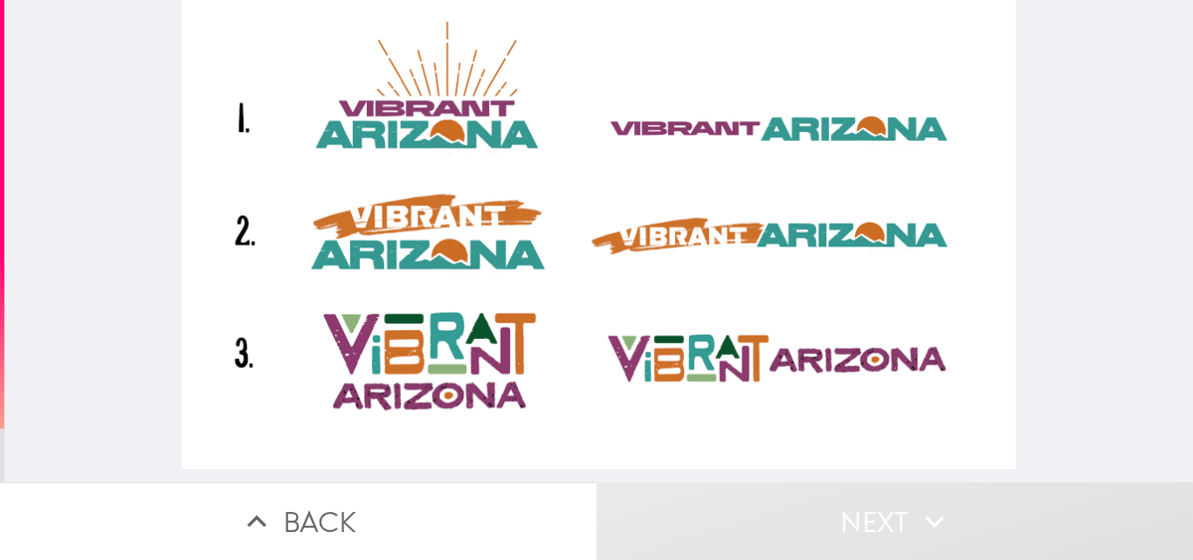
click at [414, 107] on div at bounding box center [599, 234] width 834 height 469
click at [432, 67] on div at bounding box center [599, 234] width 834 height 469
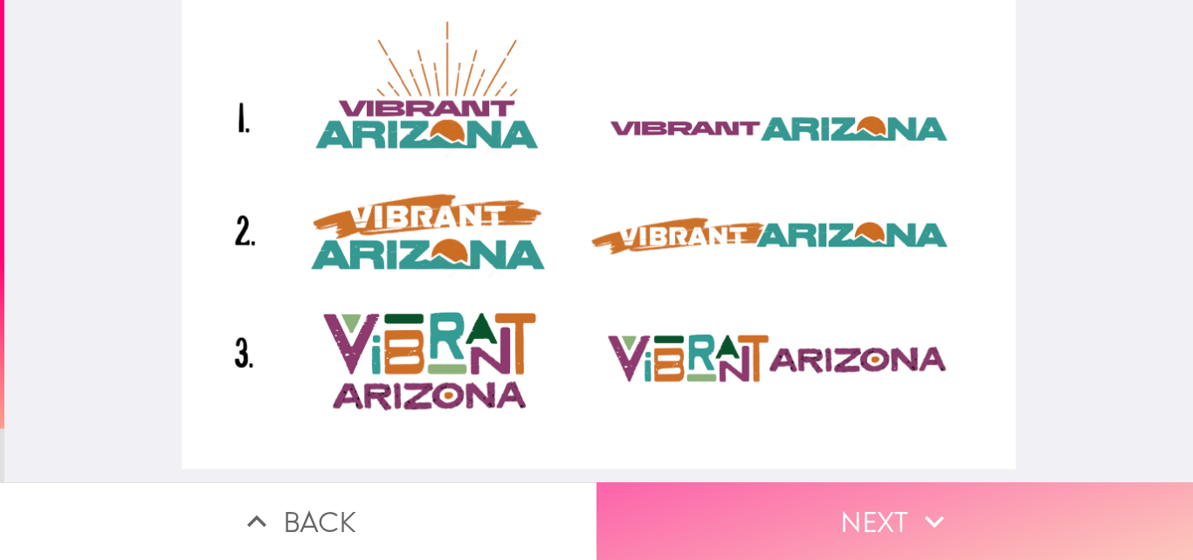
click at [732, 508] on button "Next" at bounding box center [895, 521] width 597 height 78
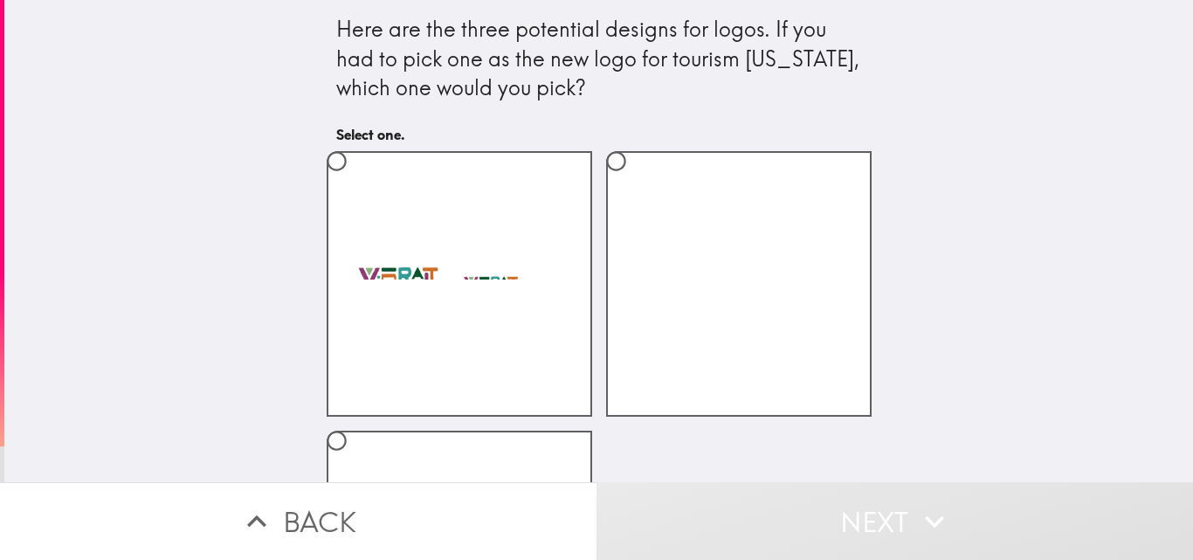
scroll to position [227, 0]
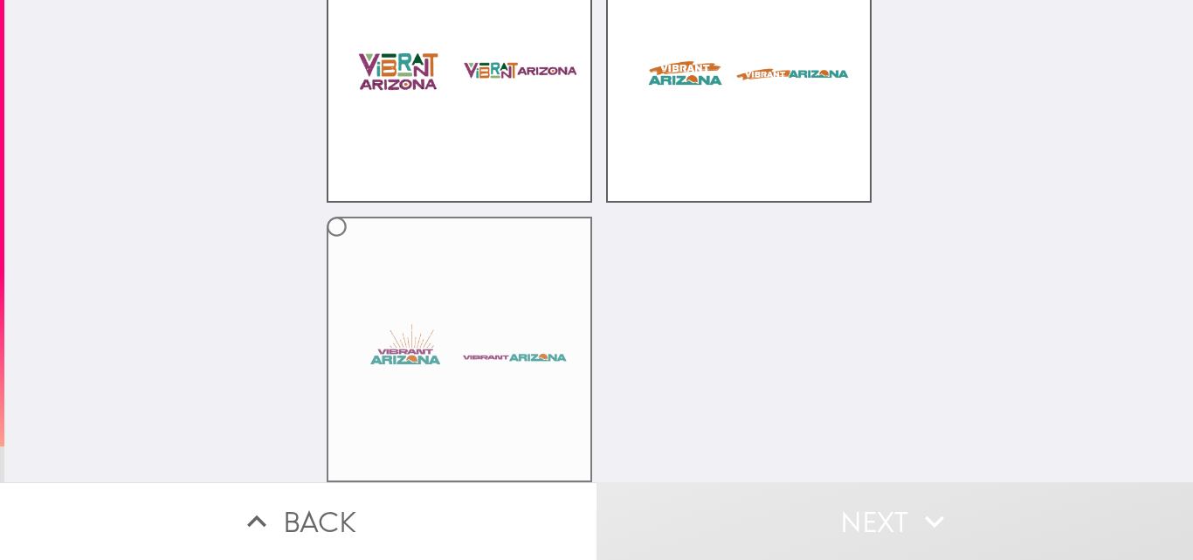
click at [382, 336] on label at bounding box center [460, 350] width 266 height 266
click at [356, 246] on input "radio" at bounding box center [336, 226] width 39 height 39
radio input "true"
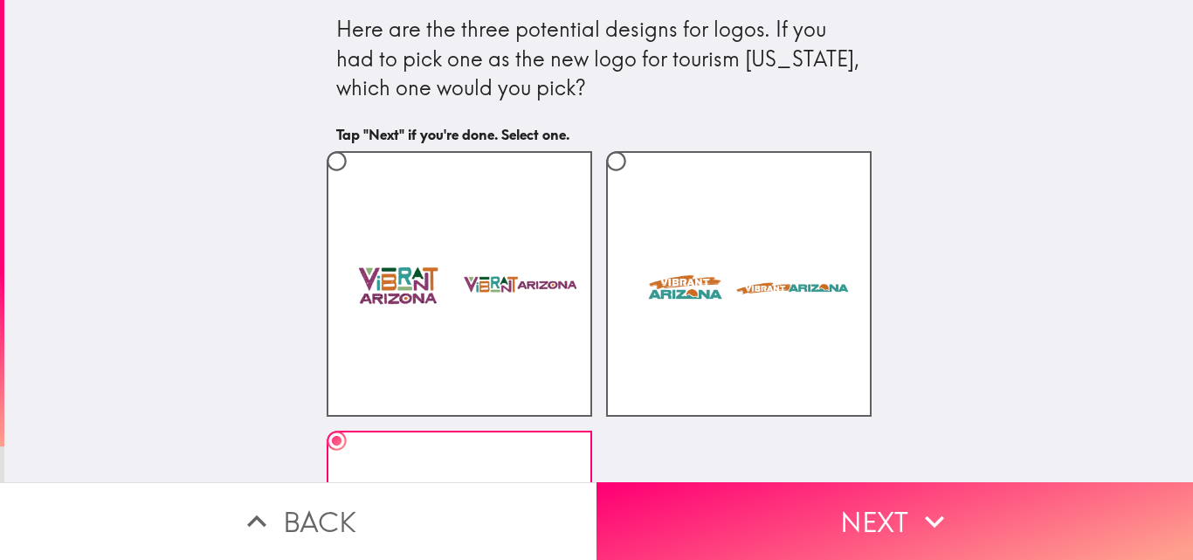
scroll to position [175, 0]
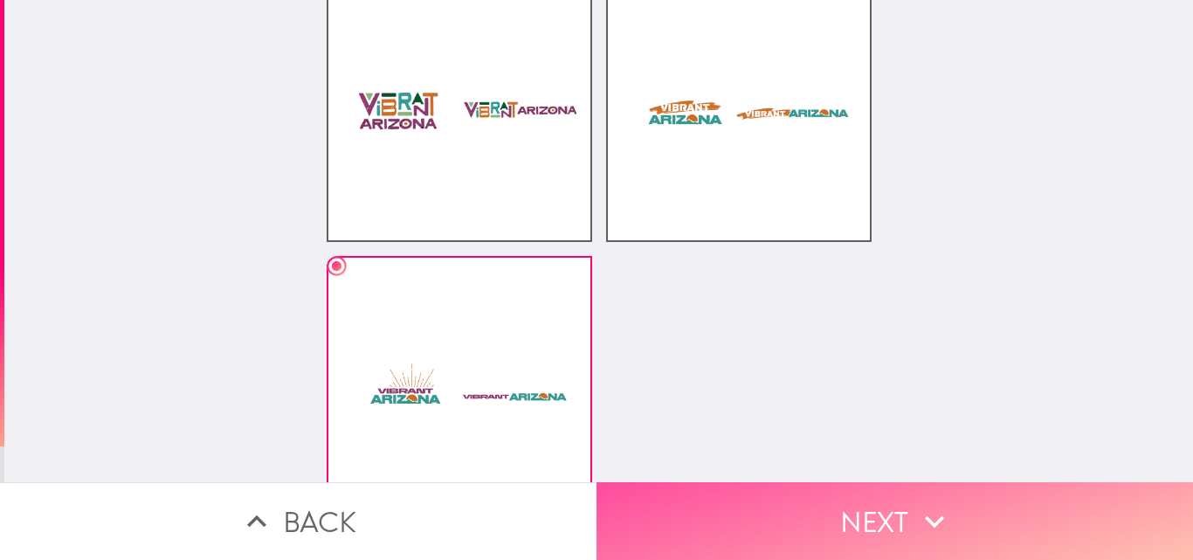
click at [732, 499] on button "Next" at bounding box center [895, 521] width 597 height 78
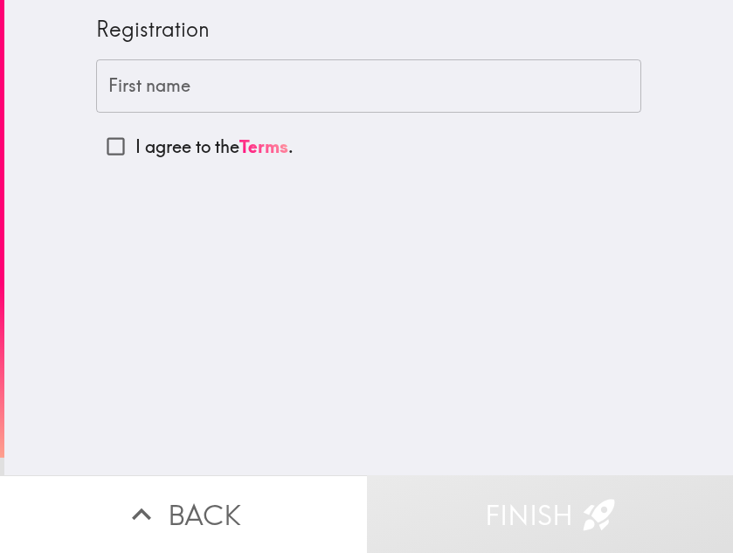
click at [208, 79] on input "First name" at bounding box center [368, 86] width 545 height 54
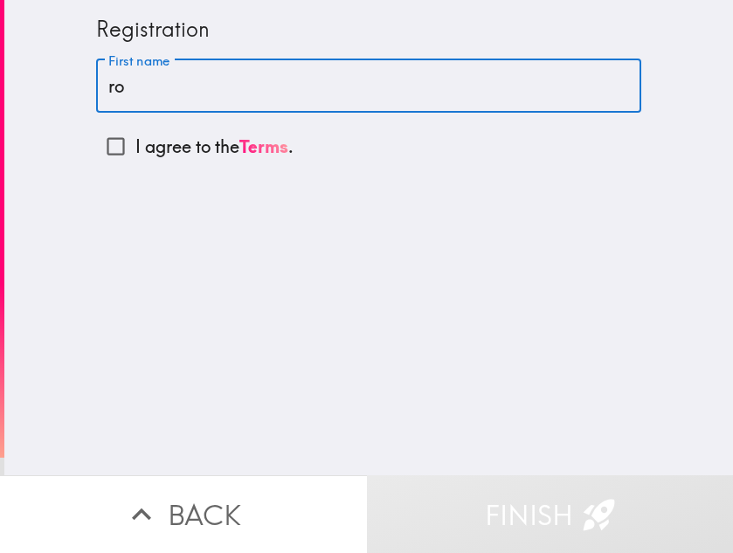
type input "r"
type input "[PERSON_NAME]"
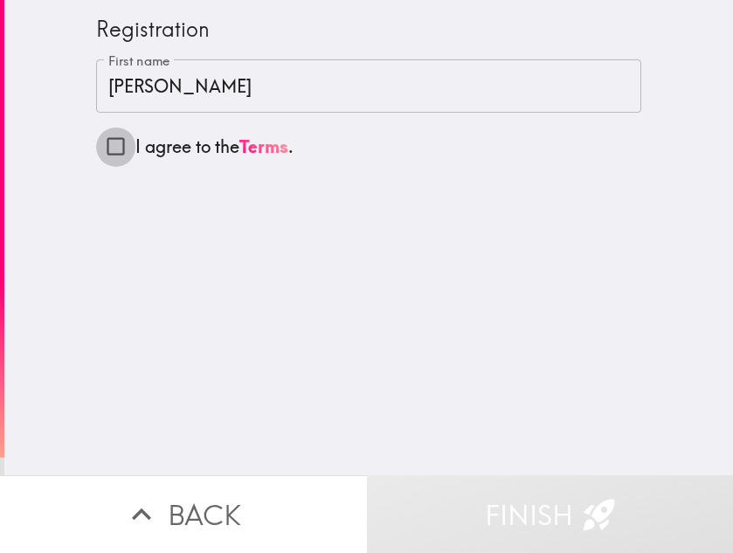
click at [98, 145] on input "I agree to the Terms ." at bounding box center [115, 146] width 39 height 39
checkbox input "true"
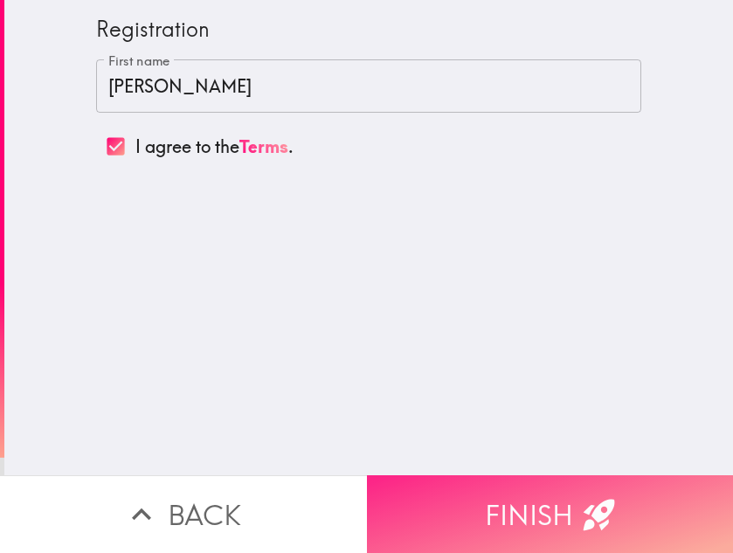
click at [538, 502] on button "Finish" at bounding box center [550, 514] width 367 height 78
